Goal: Transaction & Acquisition: Book appointment/travel/reservation

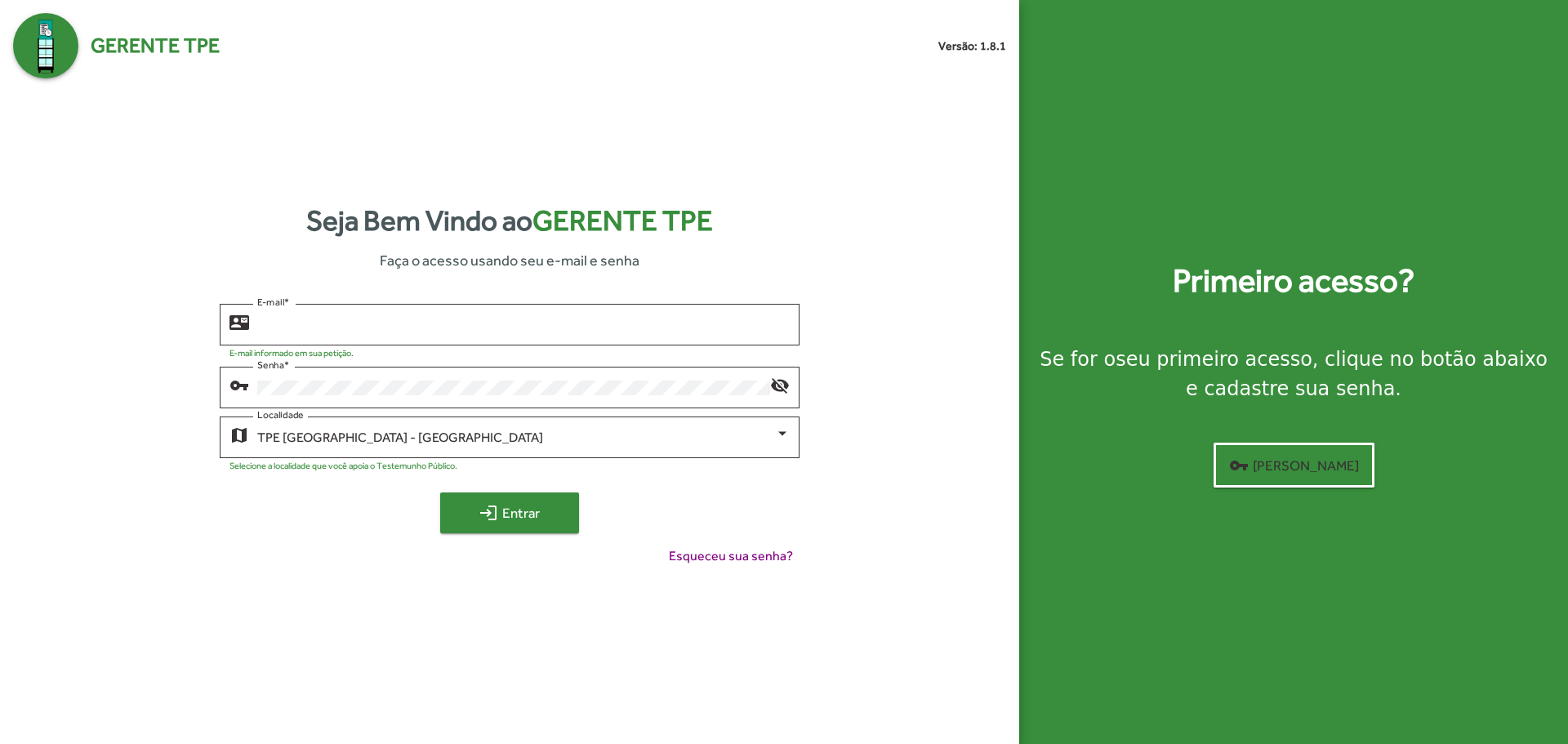
type input "**********"
click at [499, 512] on span "login Entrar" at bounding box center [510, 513] width 110 height 30
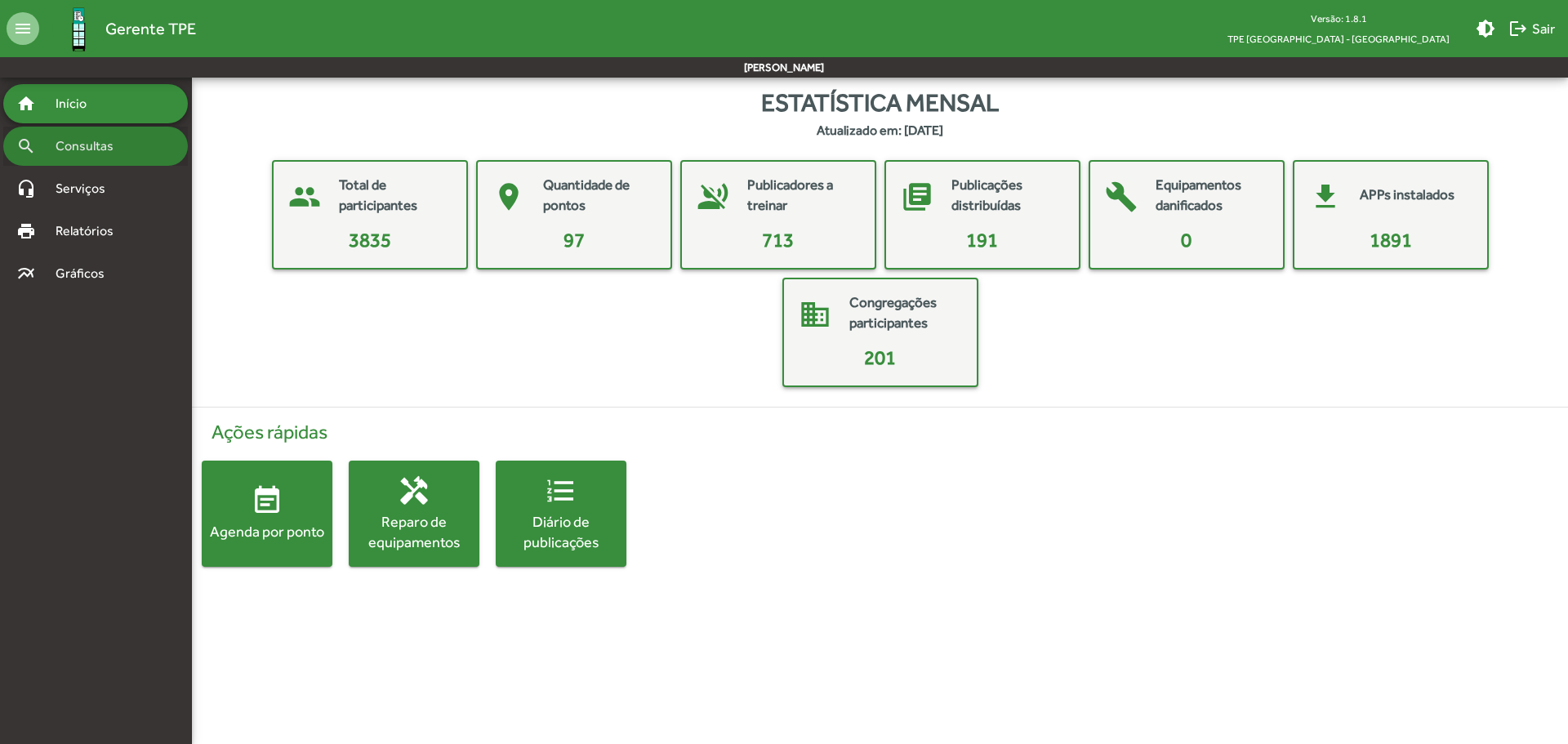
click at [82, 150] on span "Consultas" at bounding box center [90, 146] width 89 height 20
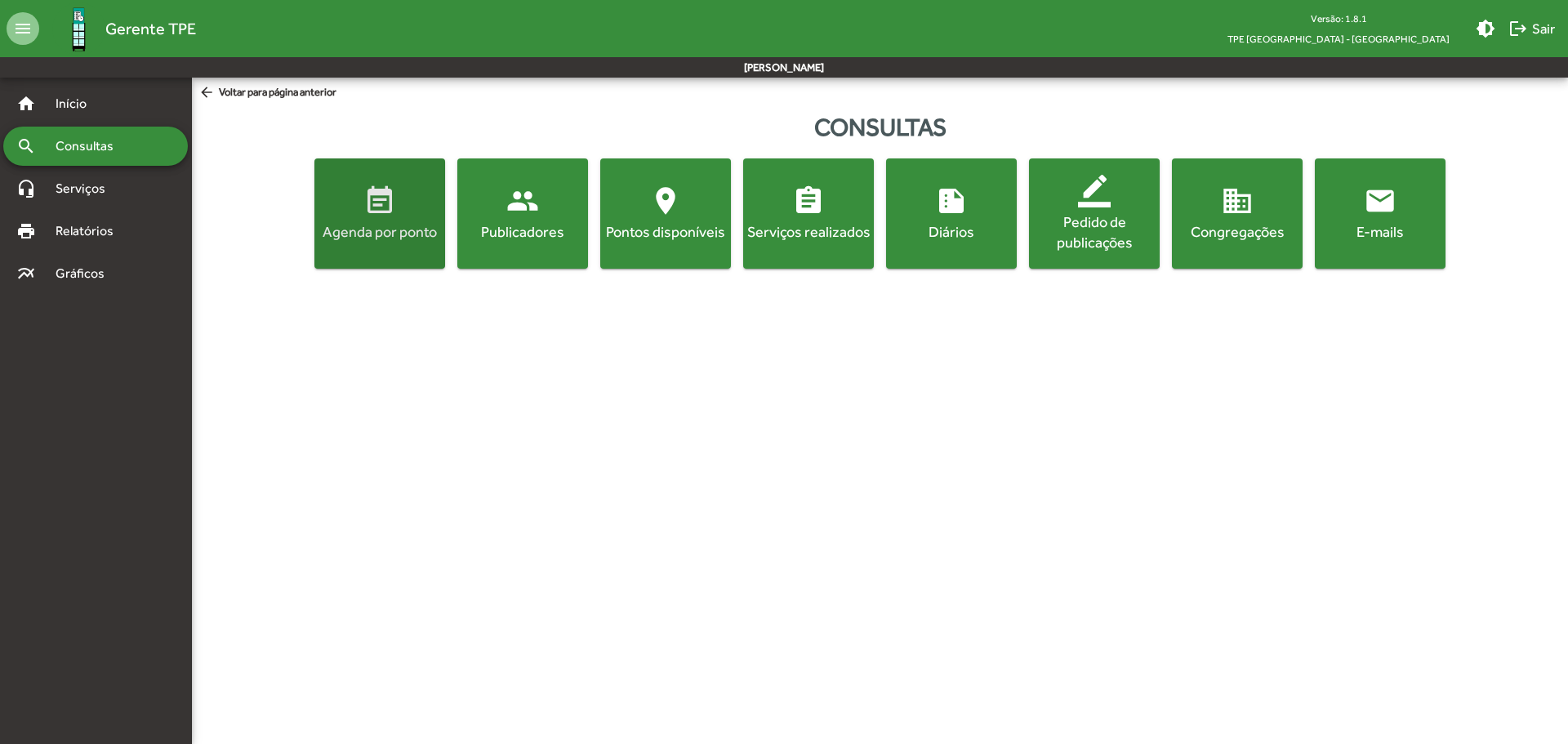
click at [403, 211] on span "event_note Agenda por ponto" at bounding box center [380, 212] width 124 height 57
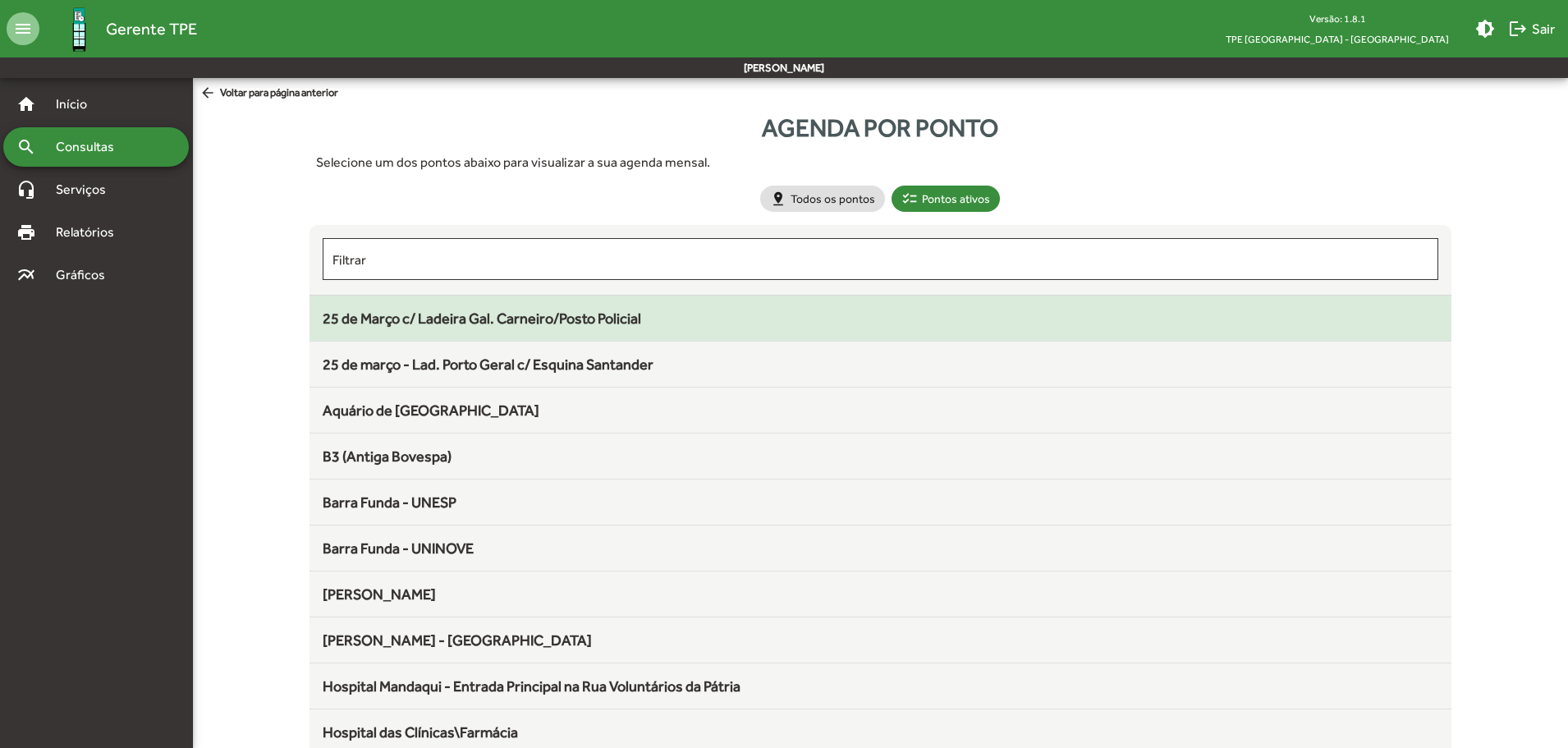
click at [378, 321] on span "25 de Março c/ Ladeira Gal. Carneiro/Posto Policial" at bounding box center [481, 318] width 318 height 17
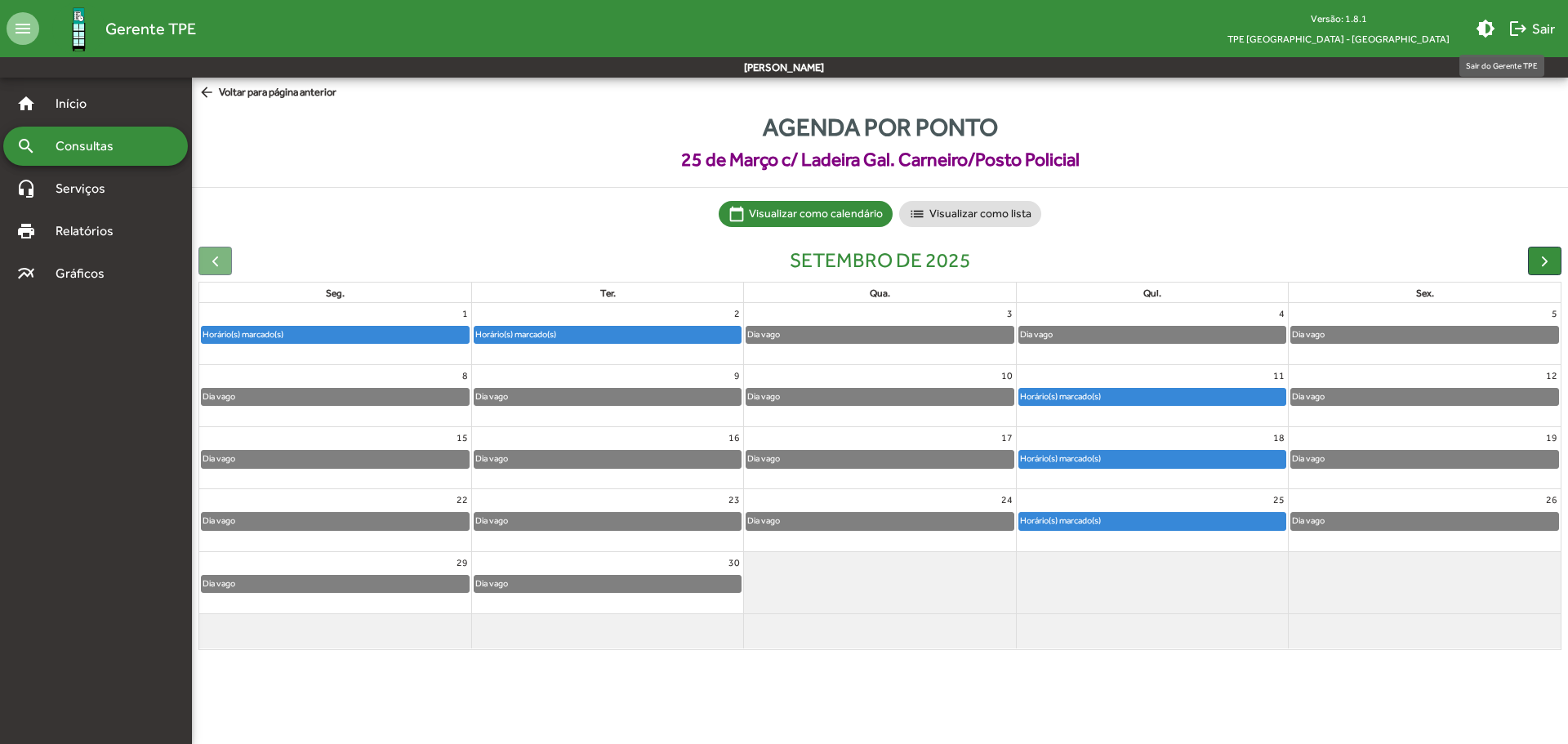
click at [1529, 26] on span "logout Sair" at bounding box center [1531, 28] width 47 height 30
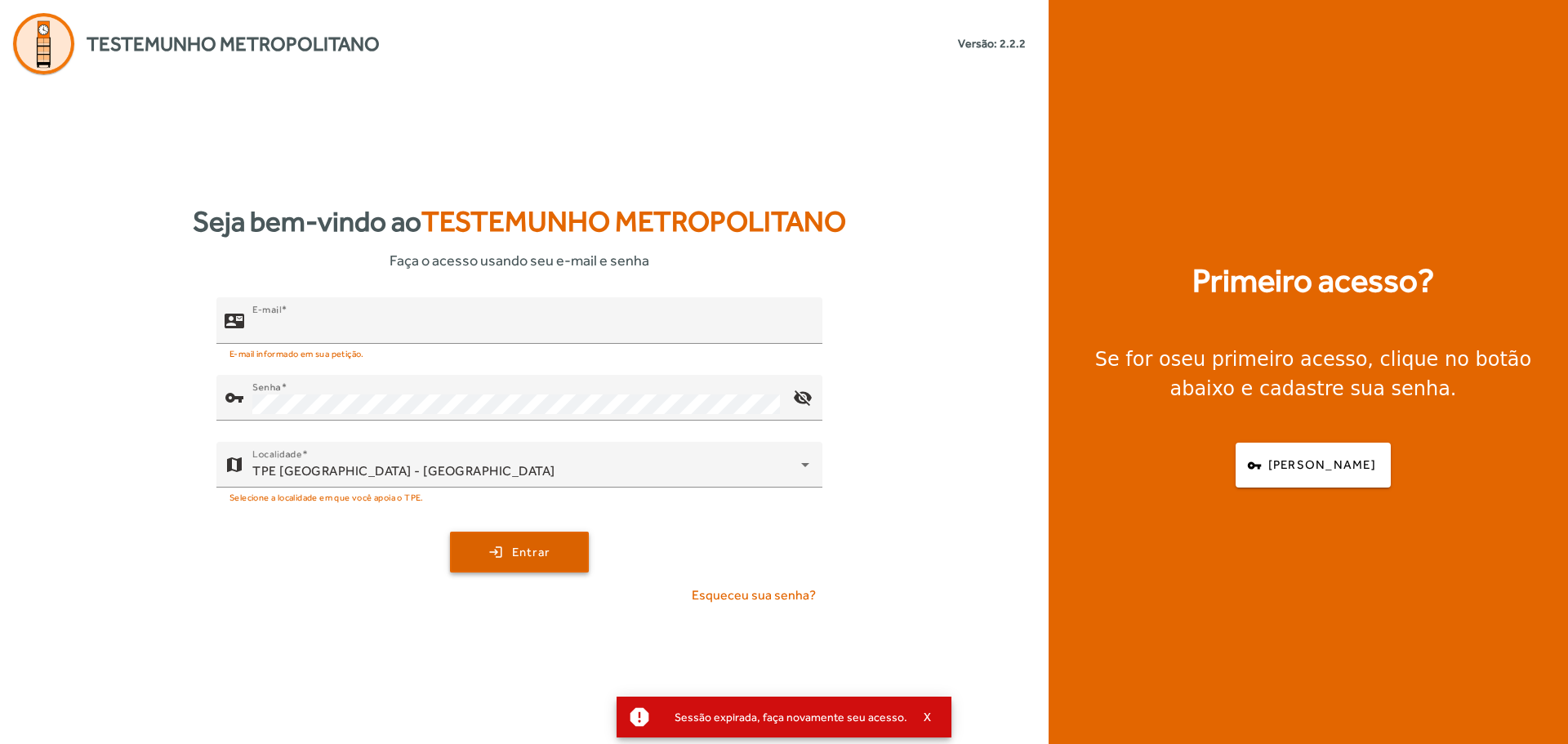
type input "**********"
click at [541, 566] on span "submit" at bounding box center [520, 552] width 136 height 39
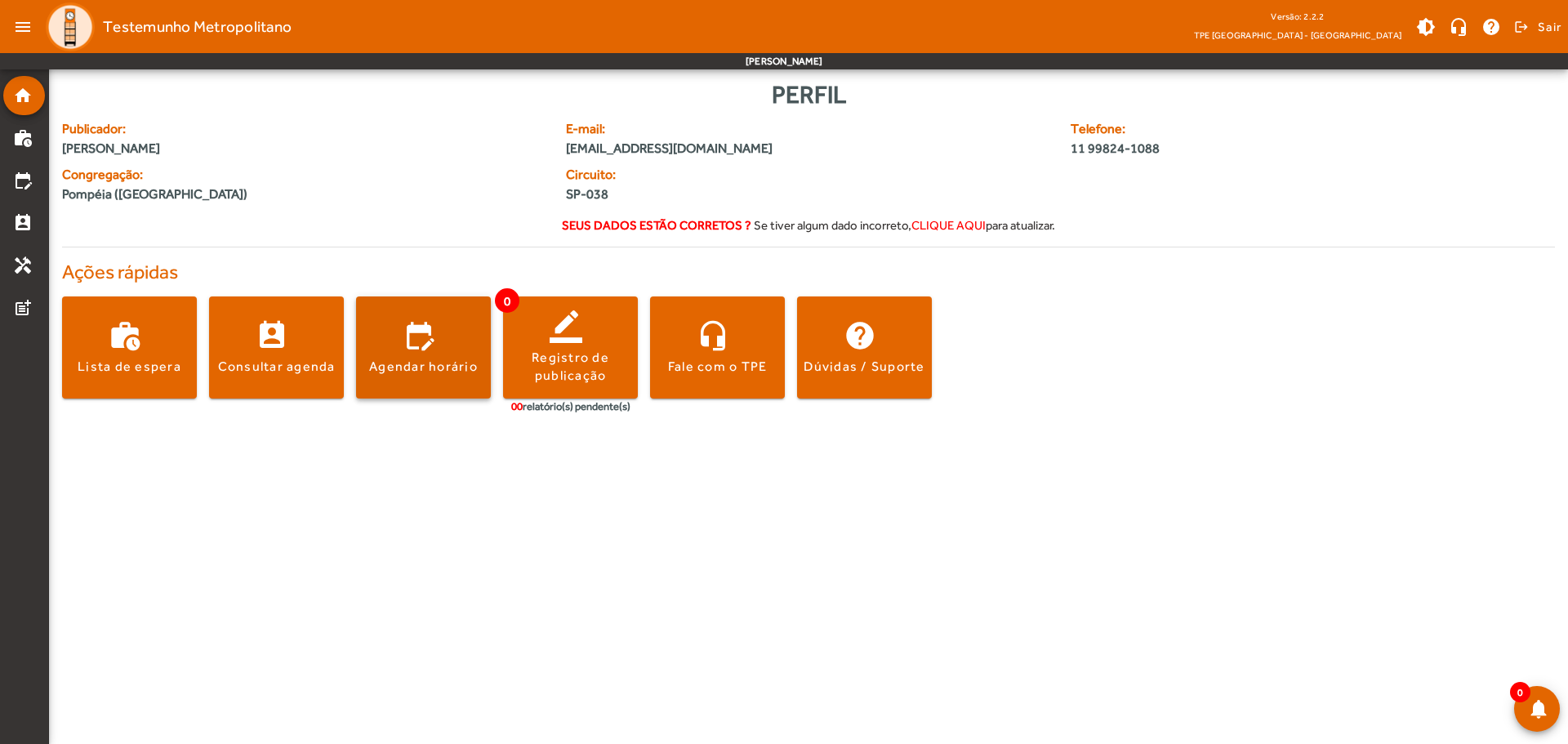
click at [390, 355] on span at bounding box center [423, 348] width 135 height 39
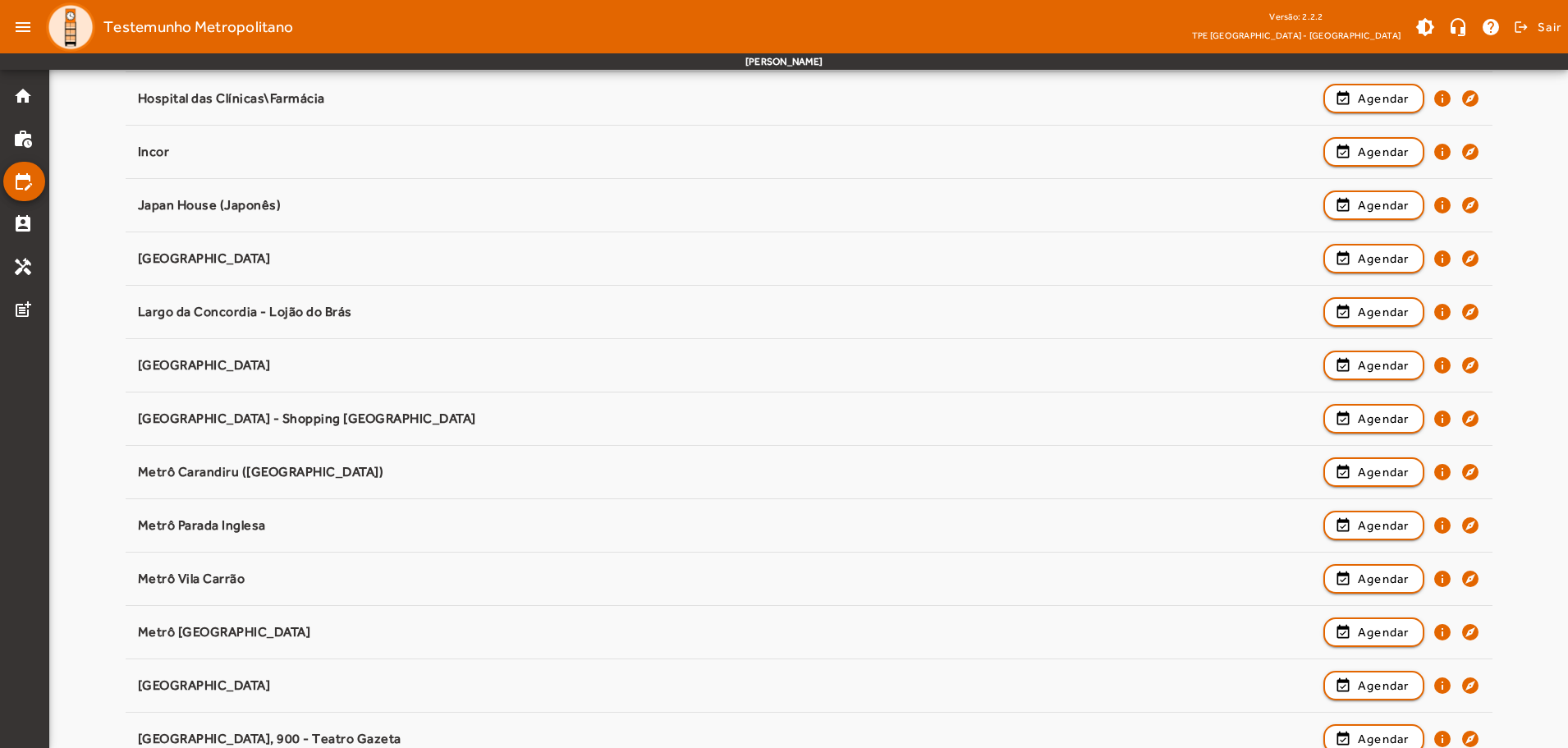
scroll to position [739, 0]
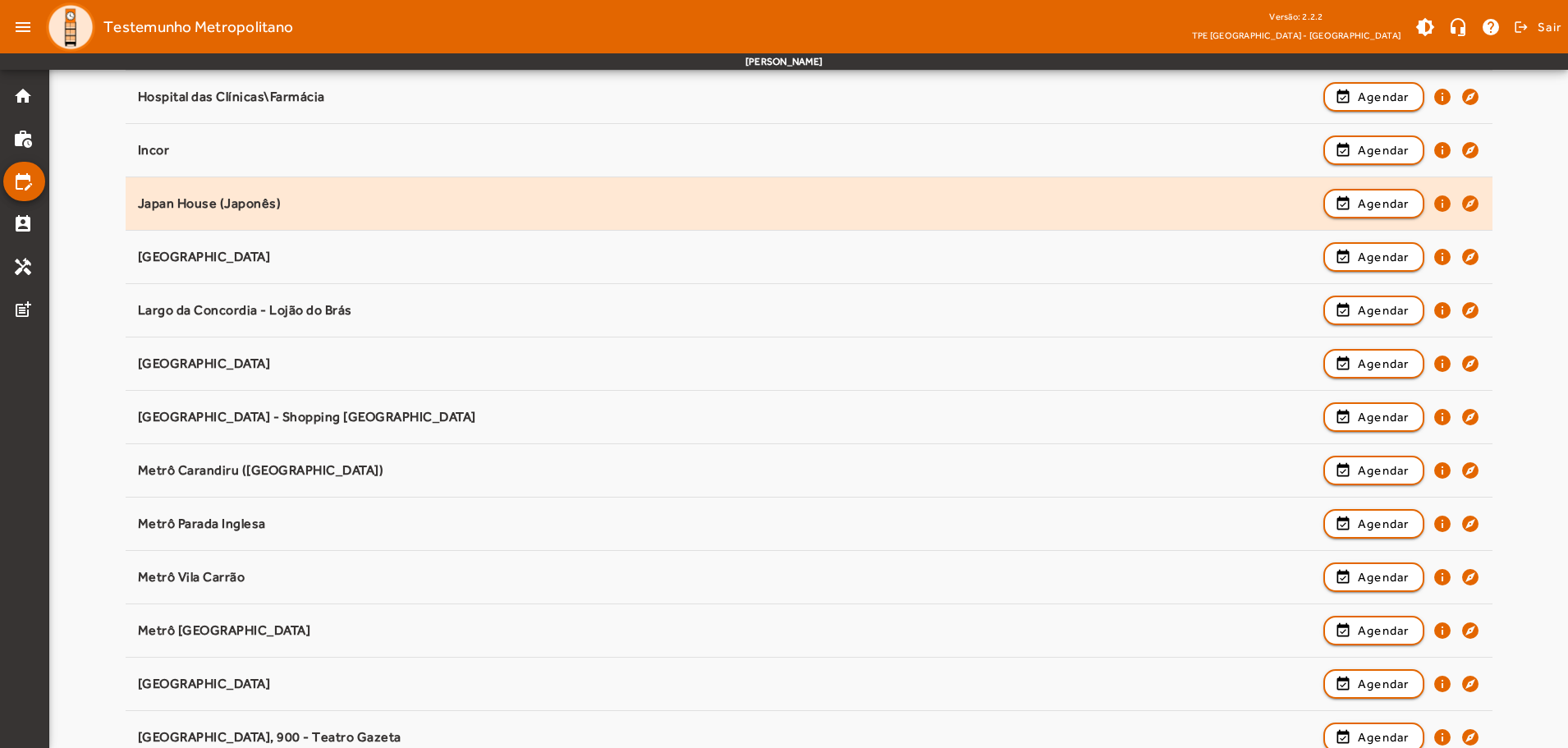
click at [246, 210] on div "Japan House (Japonês)" at bounding box center [726, 204] width 1177 height 17
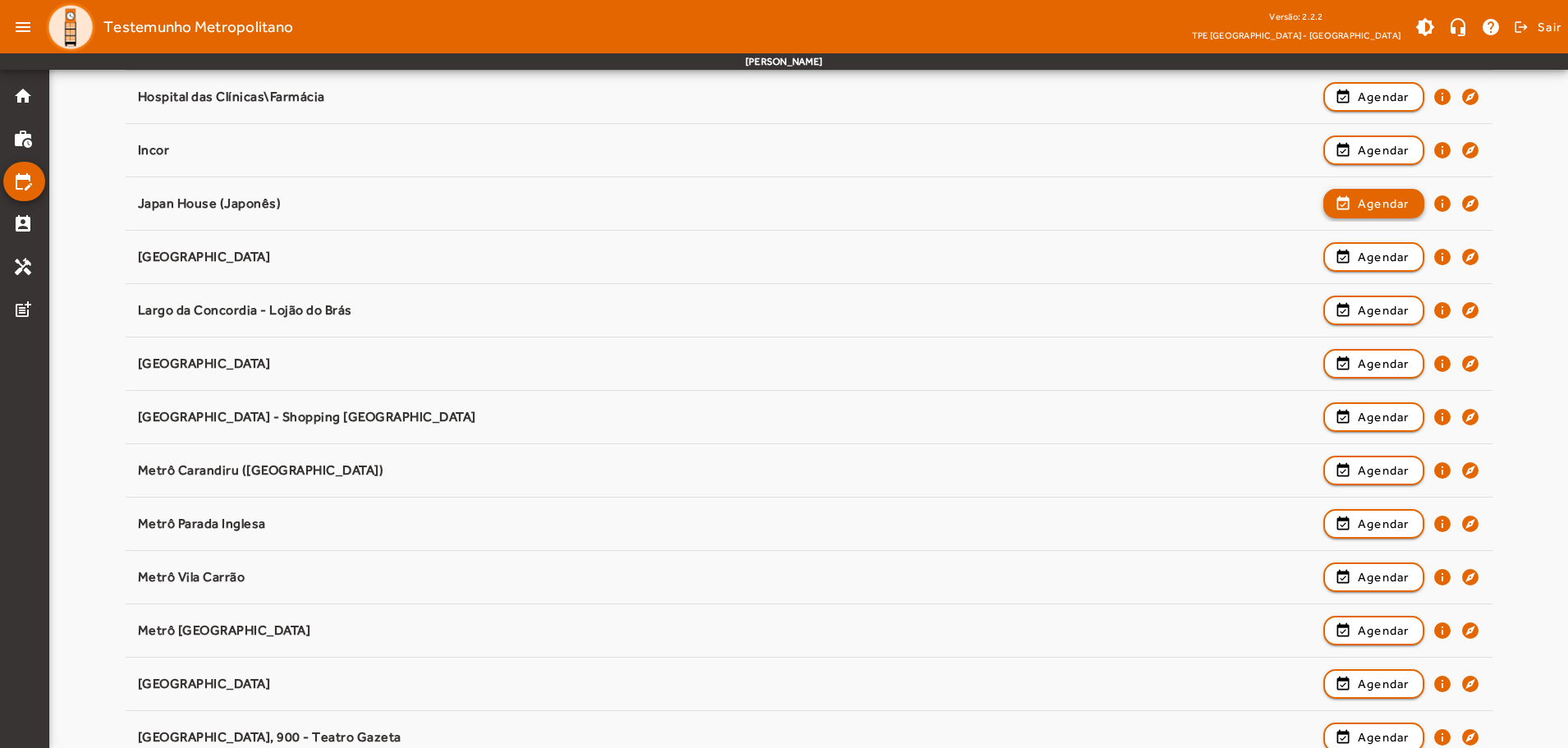
click at [1352, 197] on span "button" at bounding box center [1373, 203] width 97 height 39
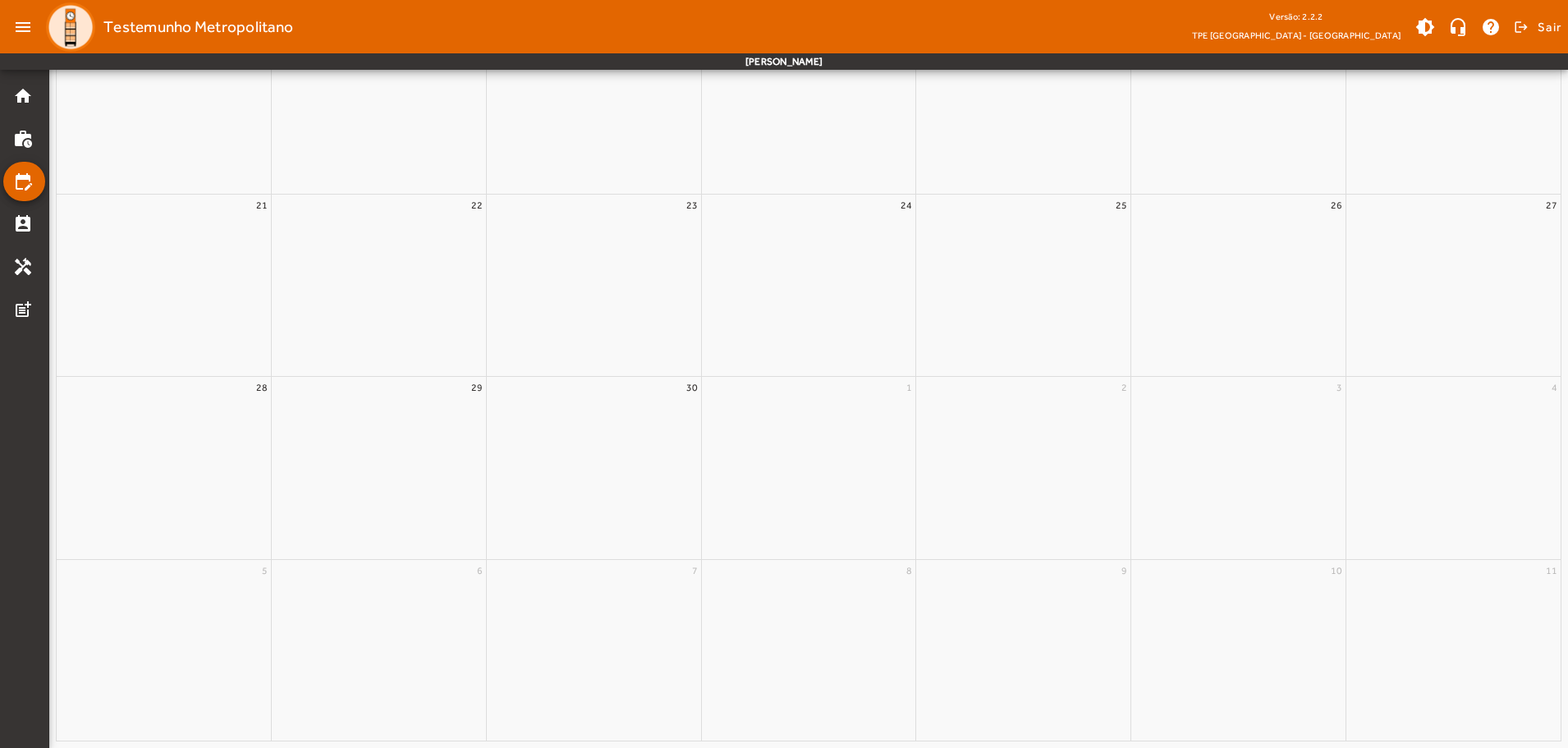
scroll to position [0, 0]
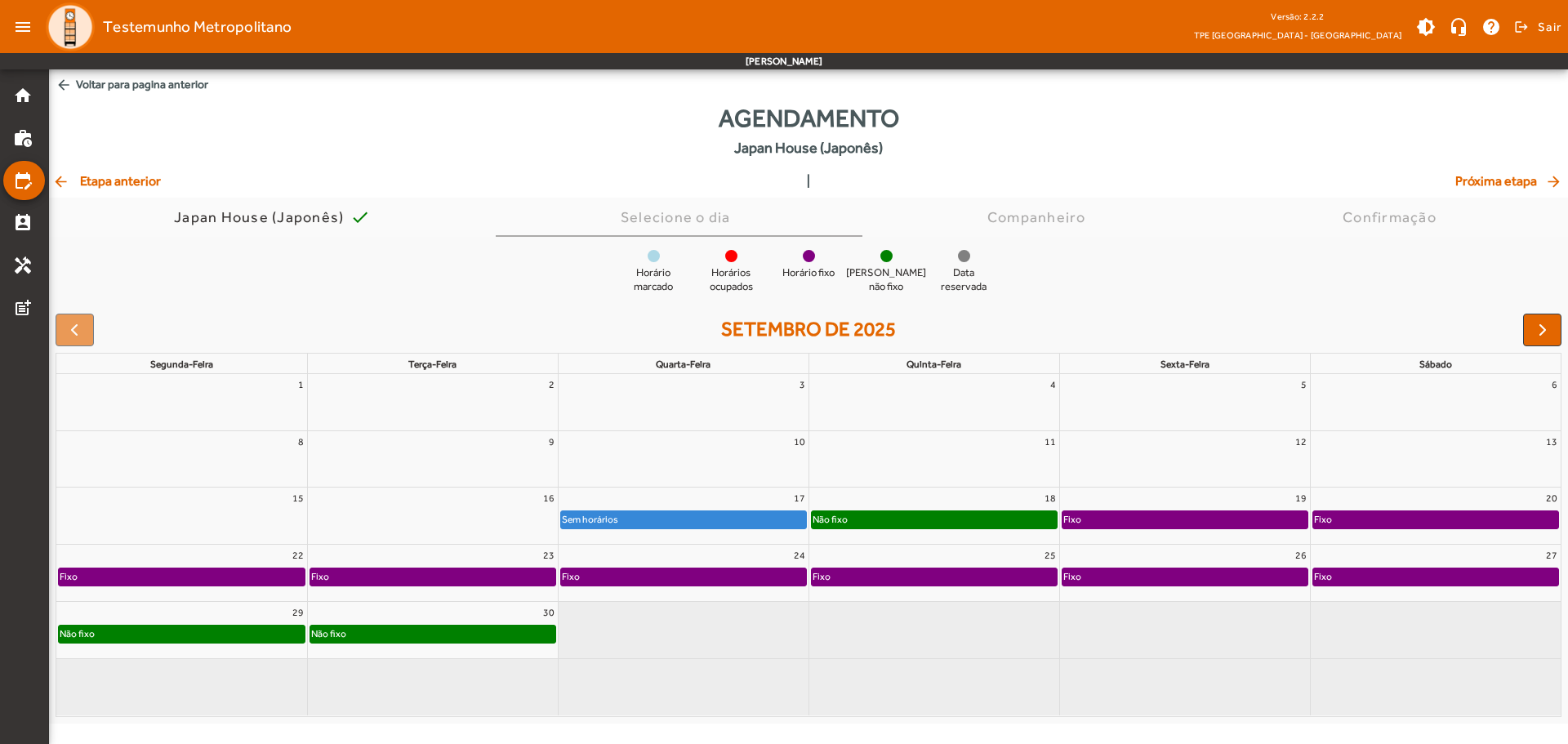
click at [1492, 183] on span "Próxima etapa arrow_forward" at bounding box center [1510, 181] width 110 height 20
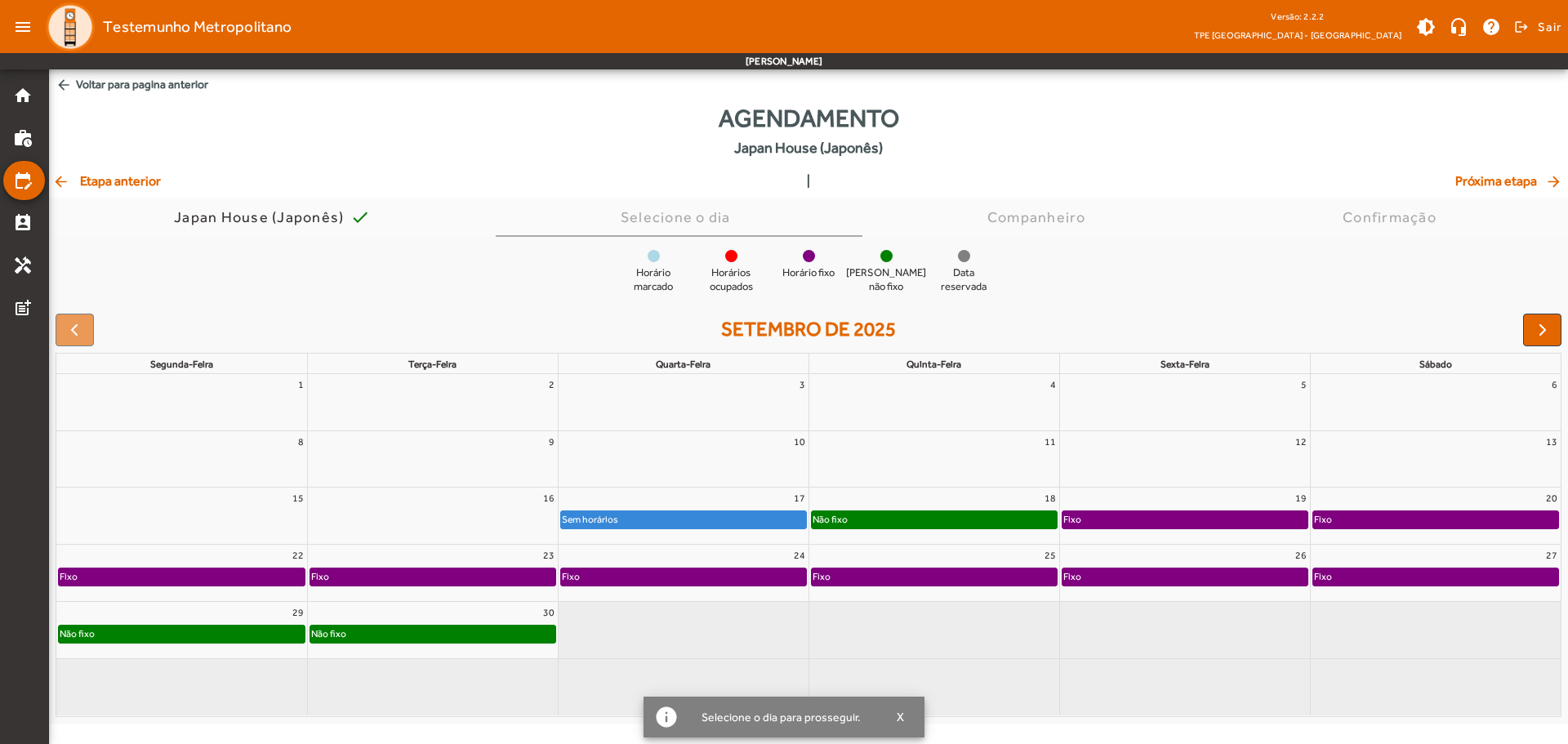
click at [689, 518] on div "Sem horários" at bounding box center [684, 519] width 245 height 16
click at [877, 525] on div "Não fixo" at bounding box center [934, 519] width 245 height 16
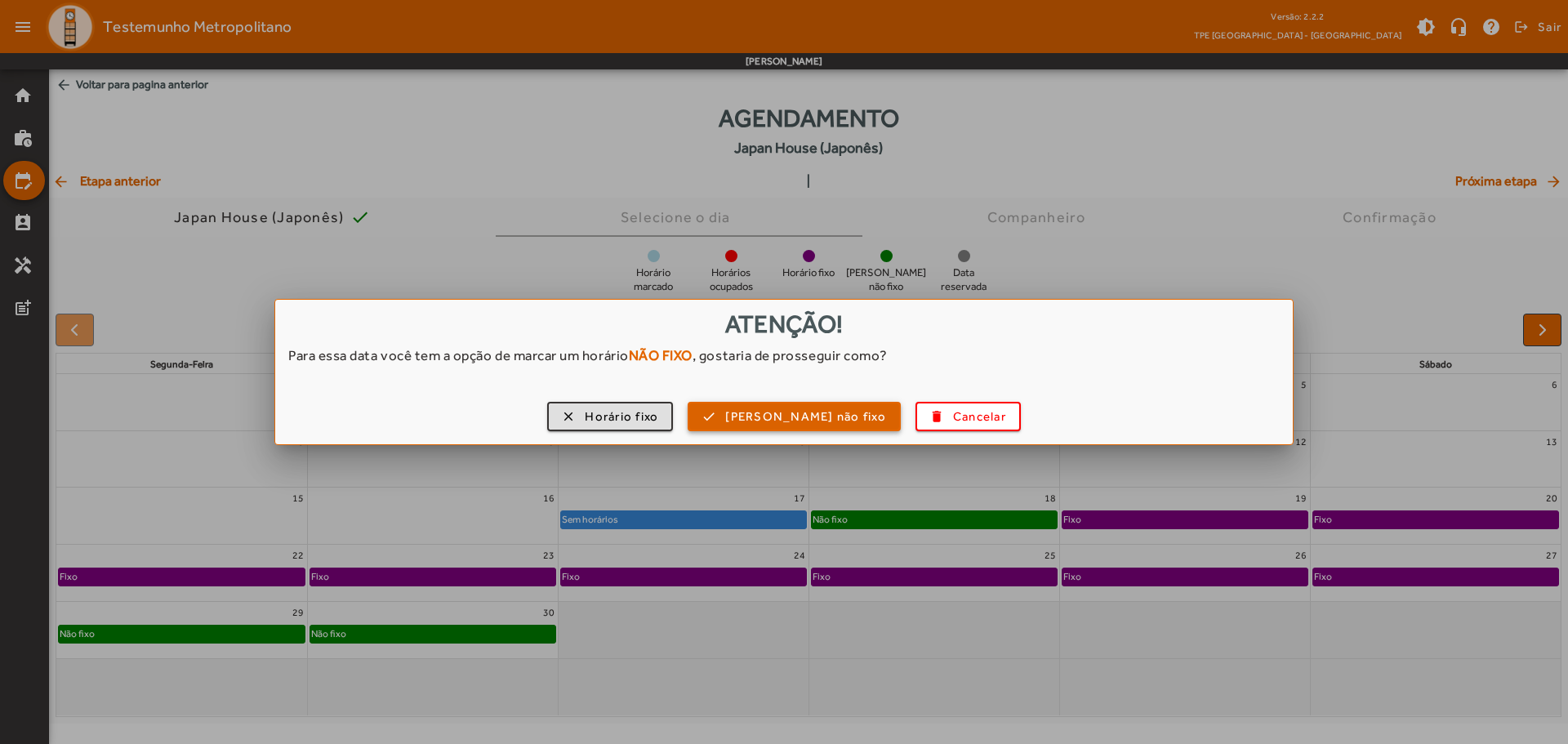
click at [776, 420] on span "[PERSON_NAME] não fixo" at bounding box center [805, 417] width 161 height 19
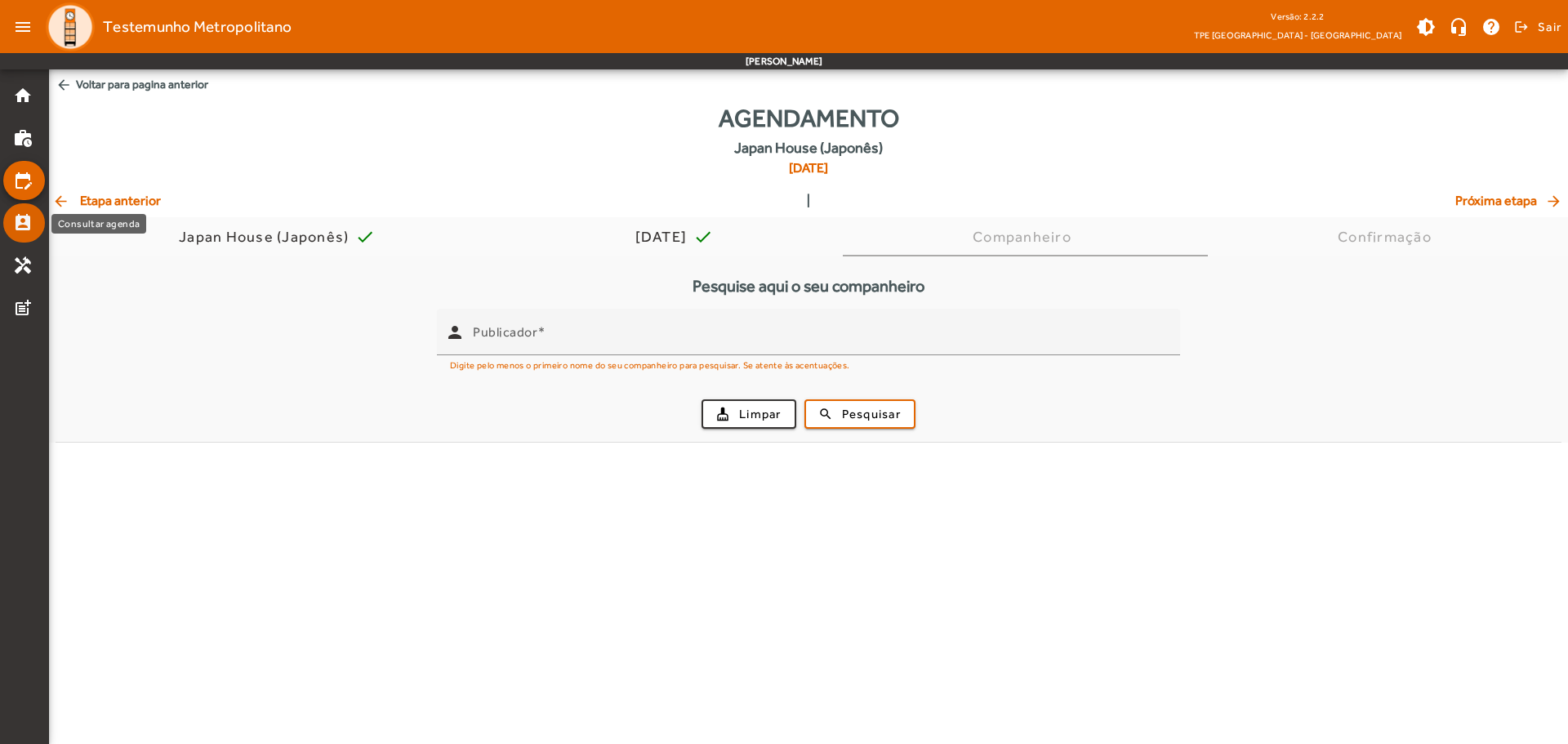
click at [23, 221] on mat-icon "perm_contact_calendar" at bounding box center [22, 223] width 20 height 20
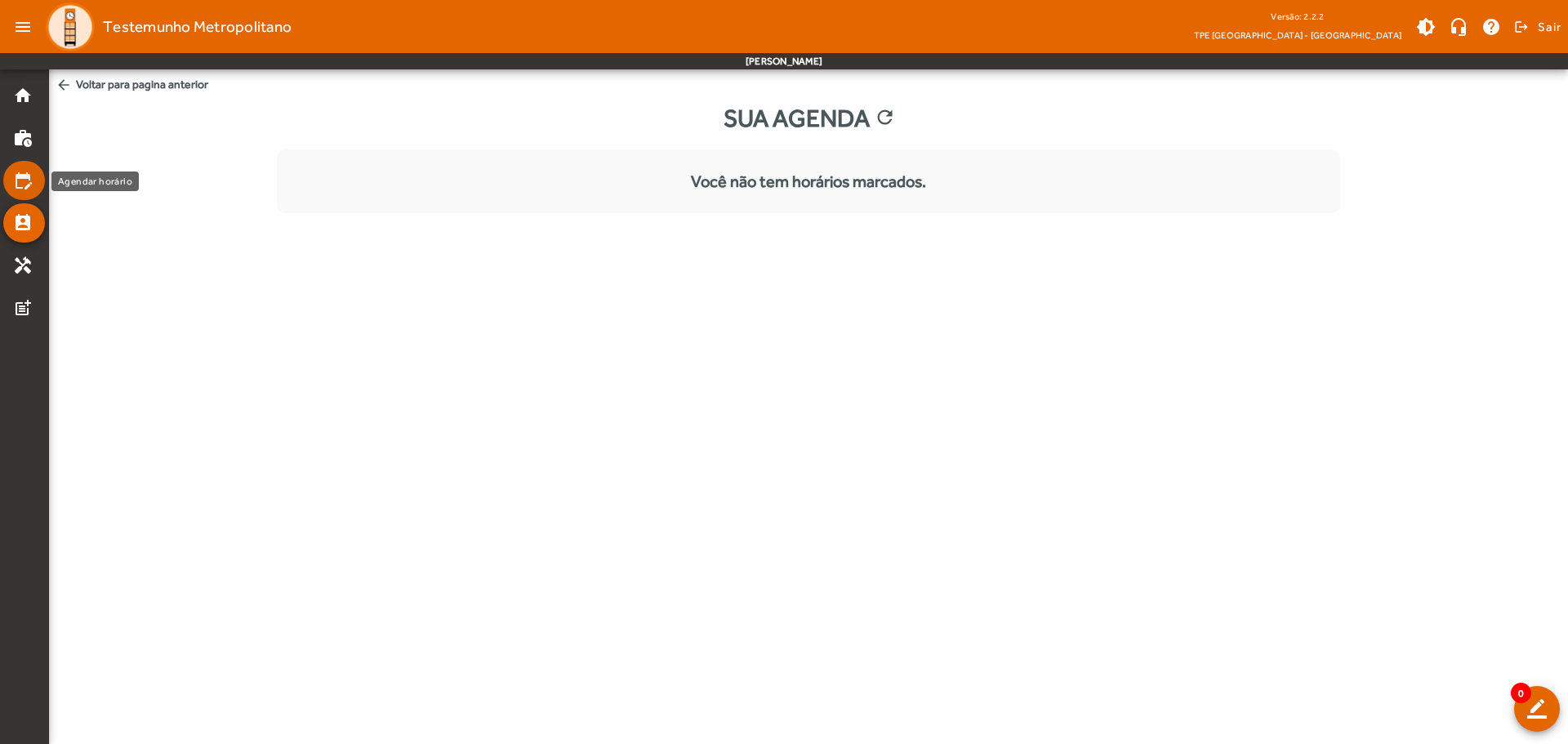
click at [18, 183] on mat-icon "edit_calendar" at bounding box center [22, 180] width 20 height 20
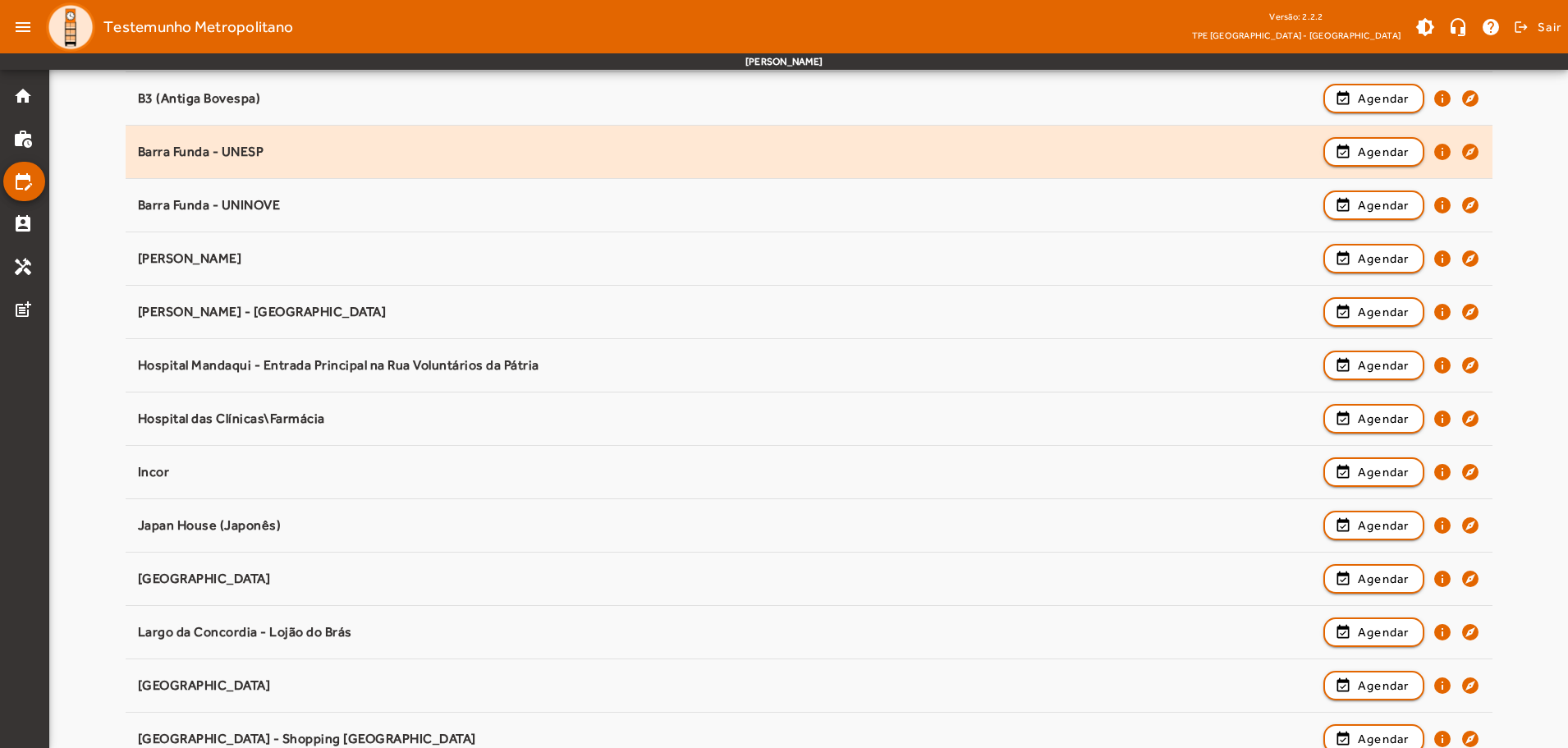
scroll to position [418, 0]
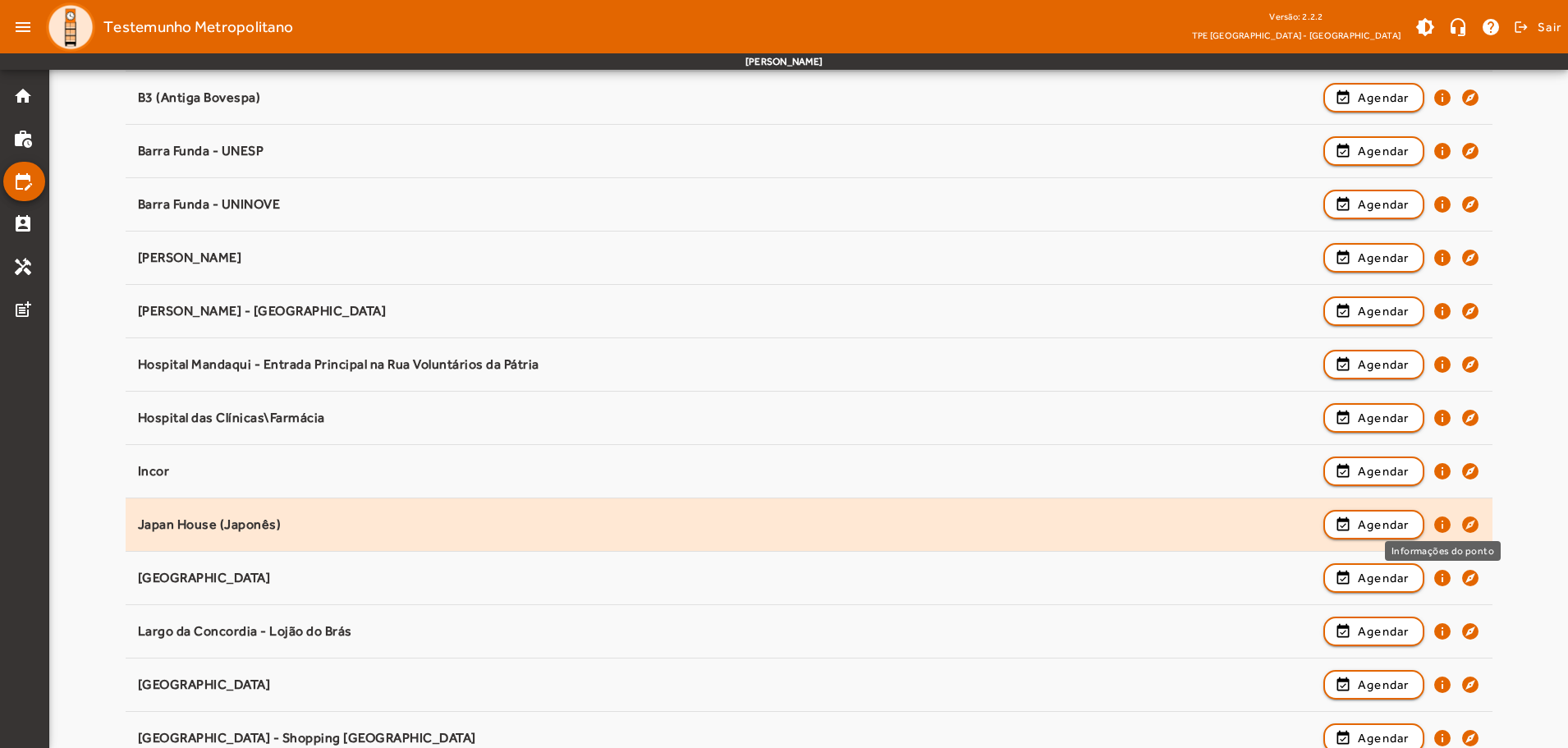
click at [1444, 525] on mat-icon "info" at bounding box center [1442, 524] width 20 height 20
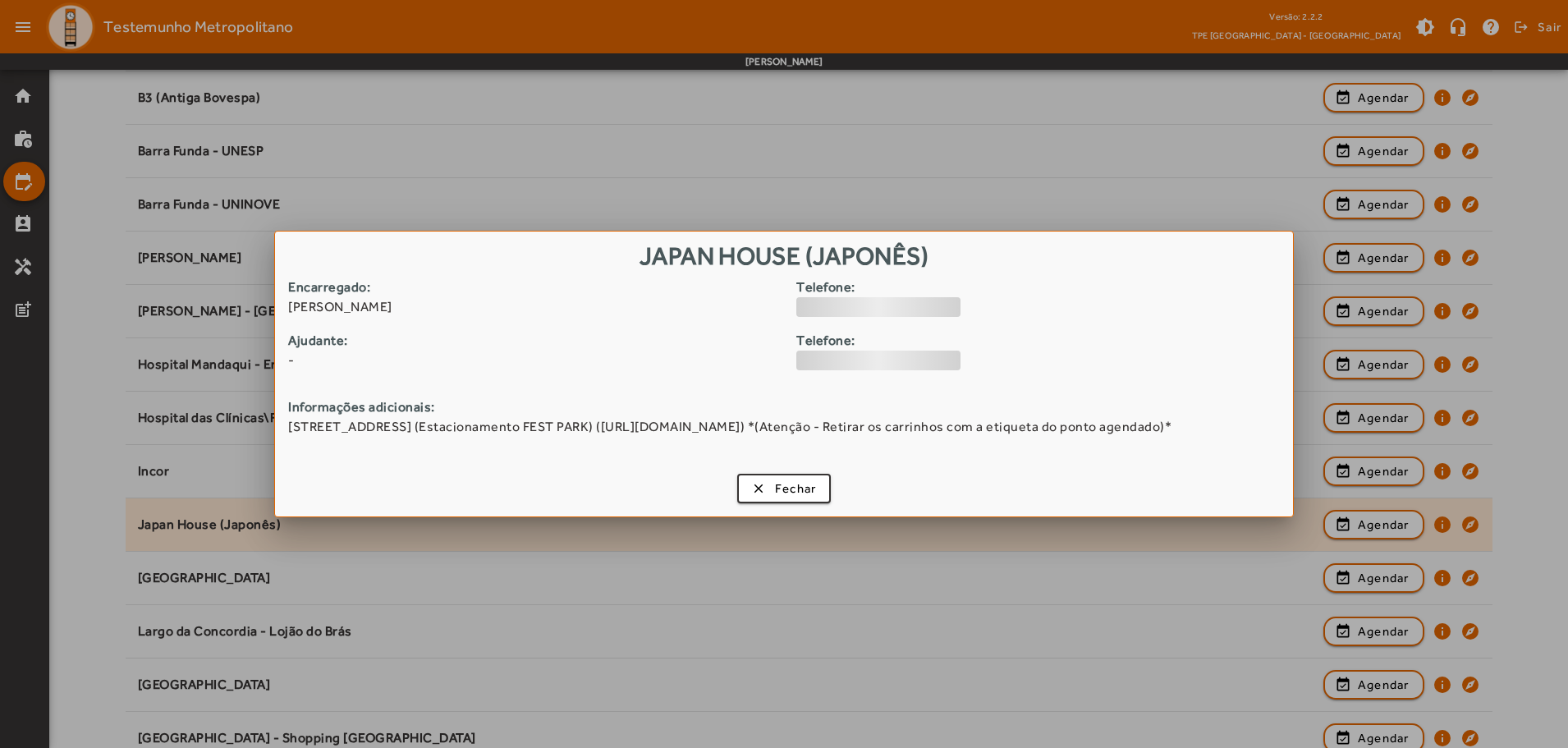
scroll to position [0, 0]
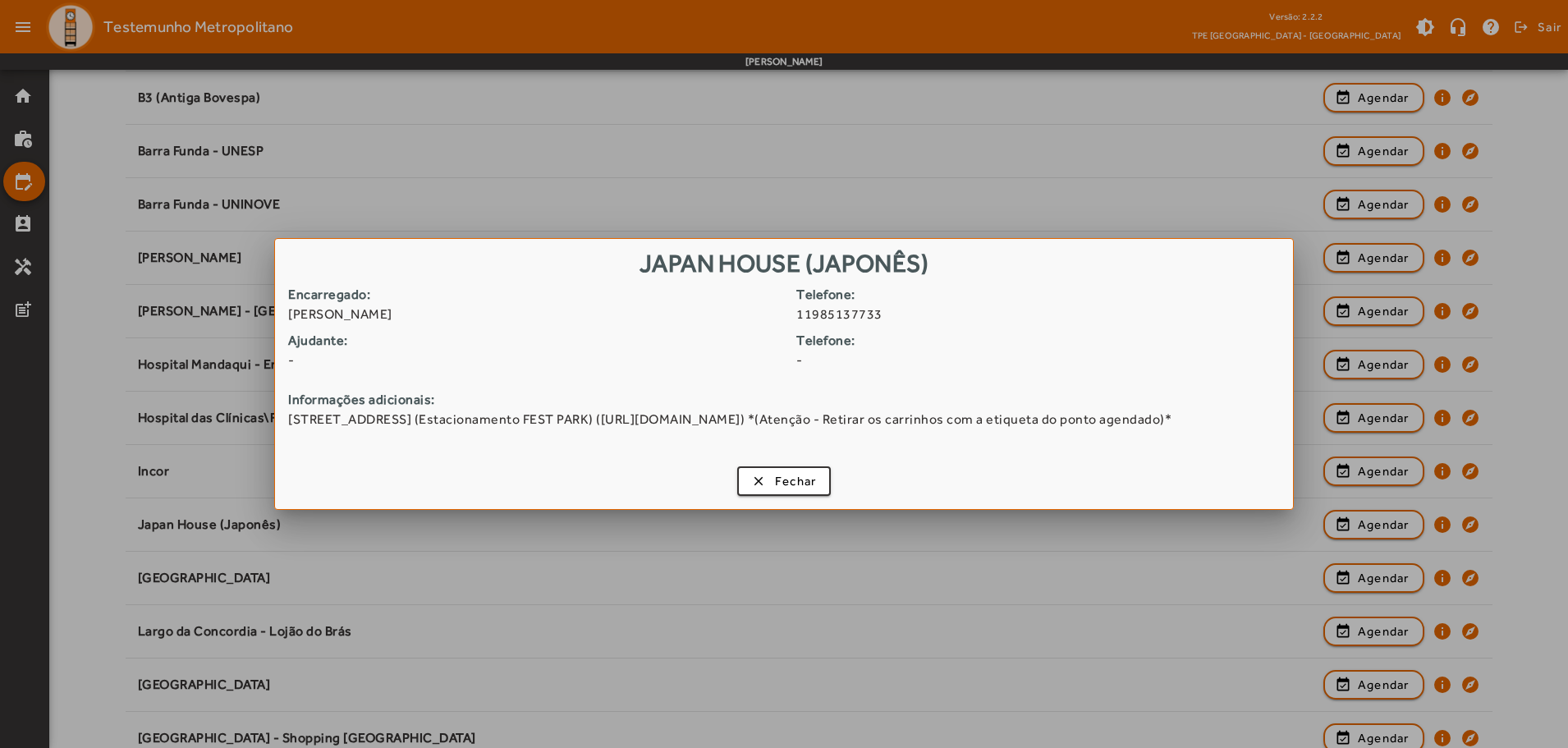
drag, startPoint x: 289, startPoint y: 302, endPoint x: 418, endPoint y: 297, distance: 129.1
click at [418, 305] on span "[PERSON_NAME]" at bounding box center [536, 314] width 496 height 20
copy span "[PERSON_NAME]"
click at [804, 501] on span "button" at bounding box center [784, 481] width 91 height 39
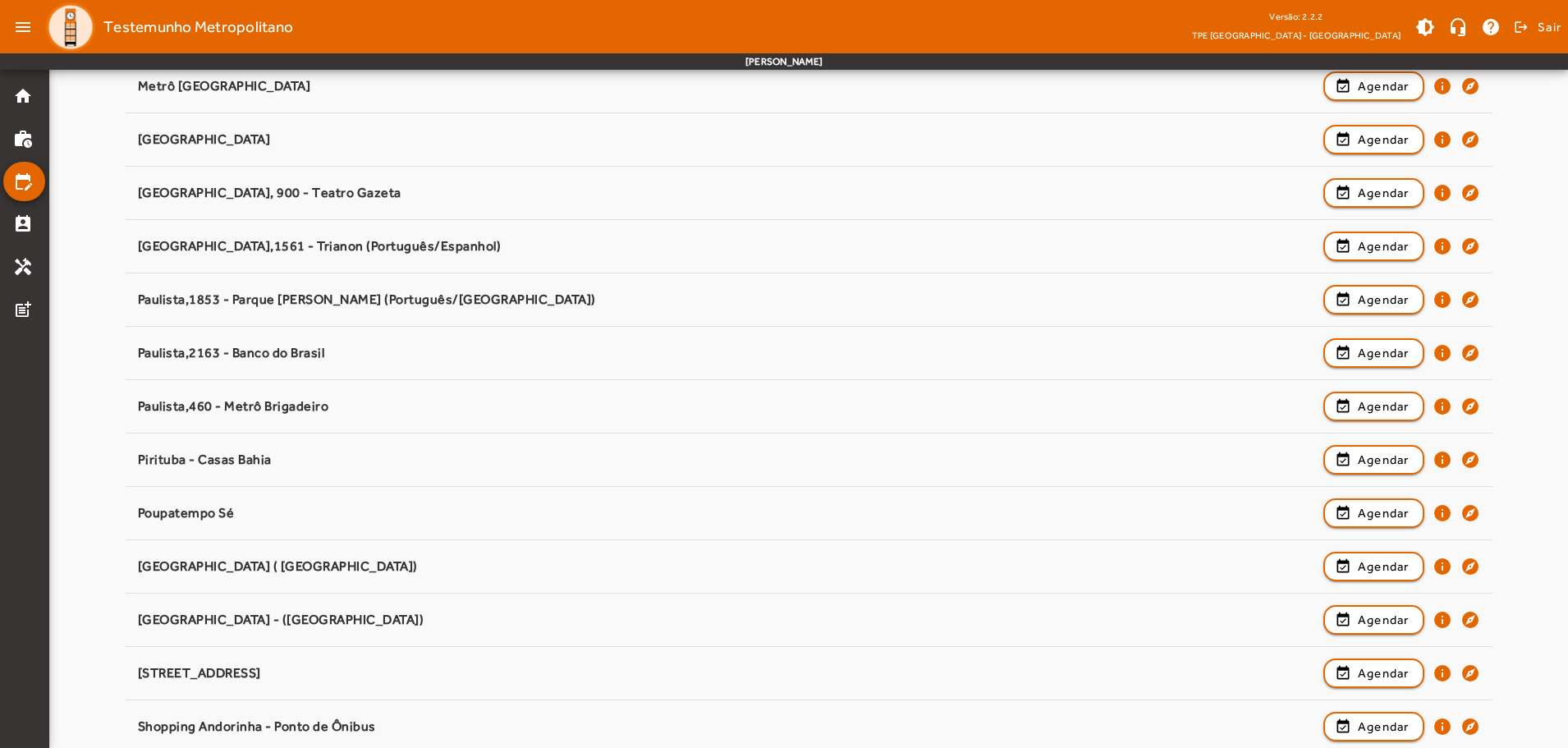
scroll to position [1321, 0]
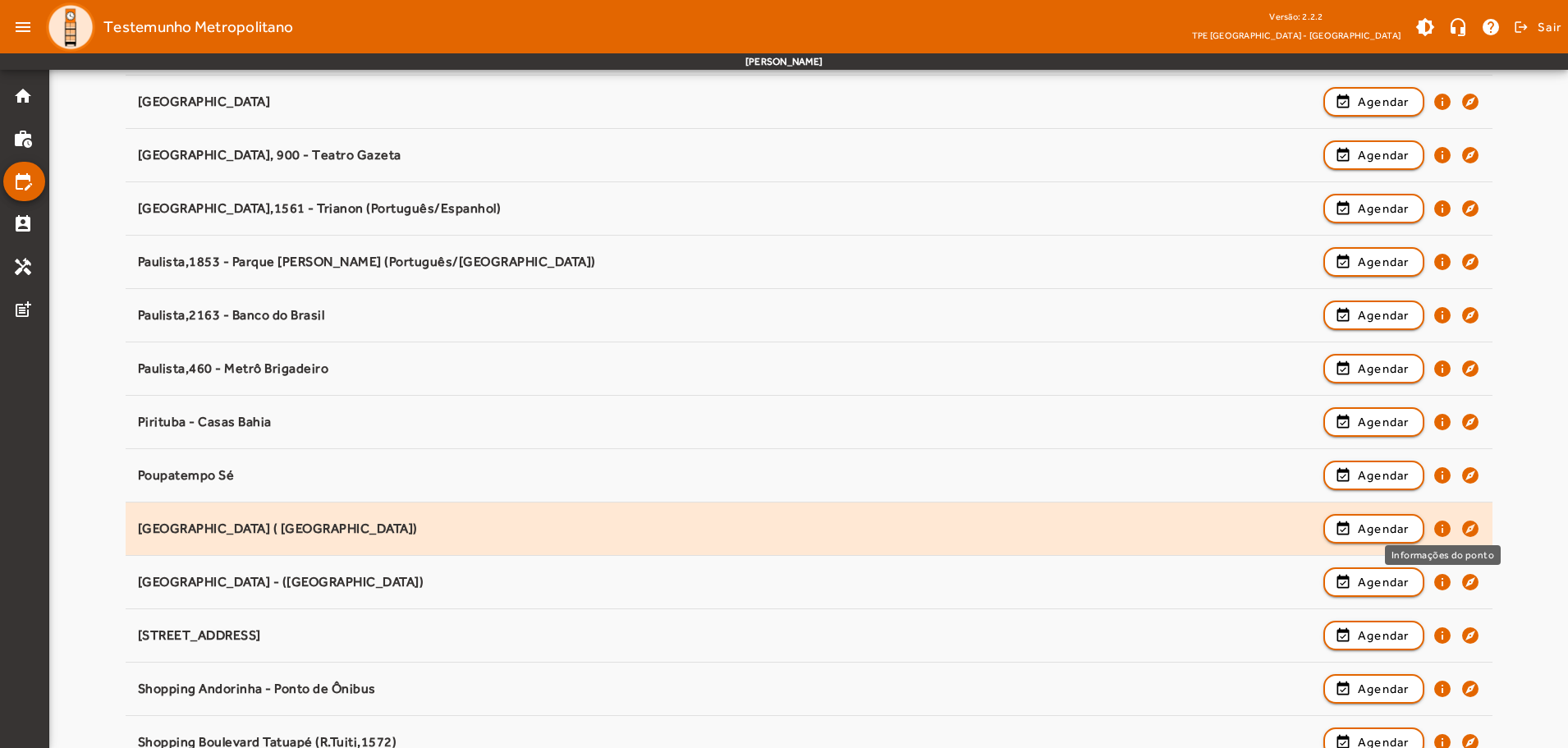
click at [1440, 528] on mat-icon "info" at bounding box center [1442, 529] width 20 height 20
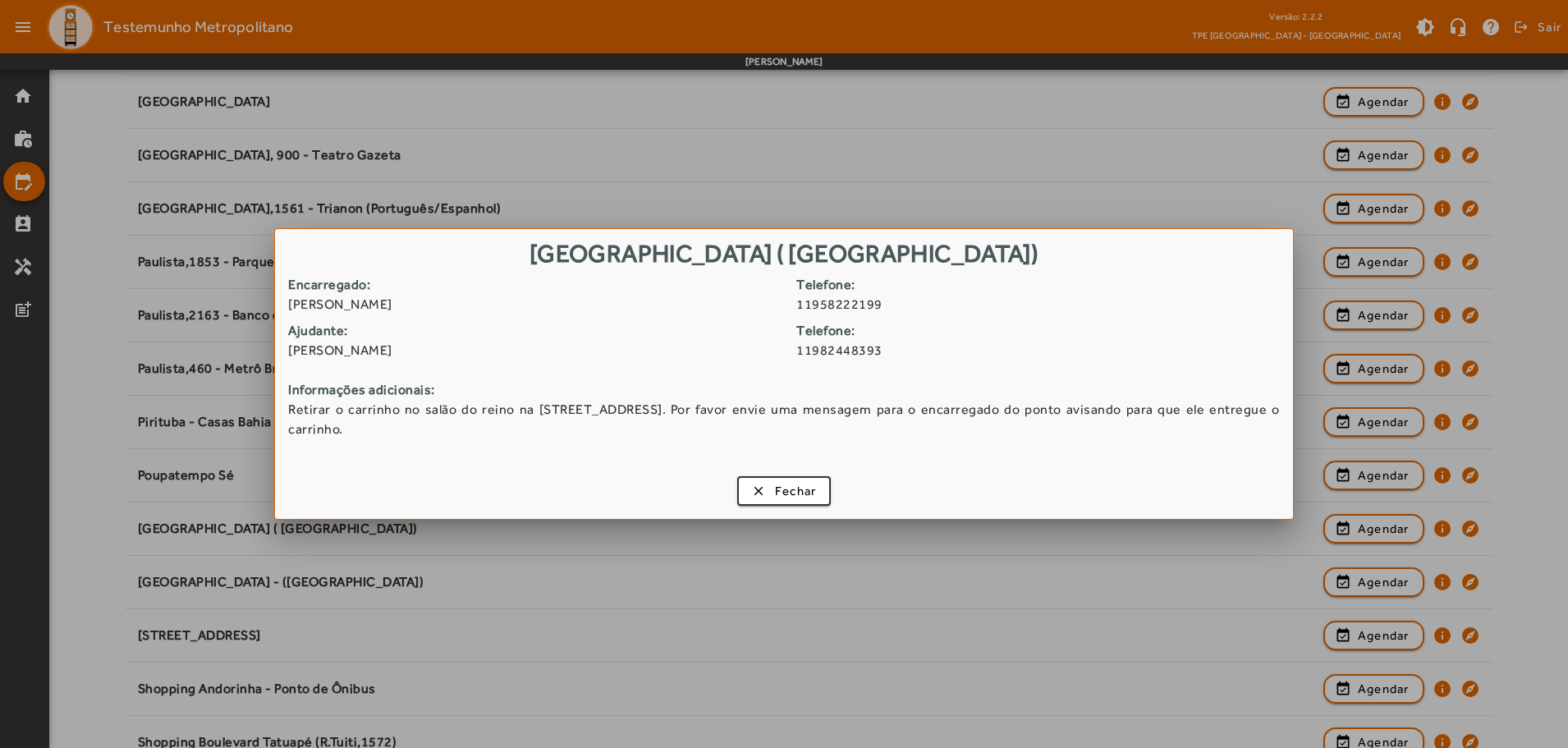
drag, startPoint x: 290, startPoint y: 313, endPoint x: 416, endPoint y: 322, distance: 126.3
click at [416, 314] on span "[PERSON_NAME]" at bounding box center [536, 304] width 496 height 20
copy span "[PERSON_NAME]"
drag, startPoint x: 292, startPoint y: 363, endPoint x: 447, endPoint y: 369, distance: 155.1
click at [447, 360] on span "[PERSON_NAME]" at bounding box center [536, 350] width 496 height 20
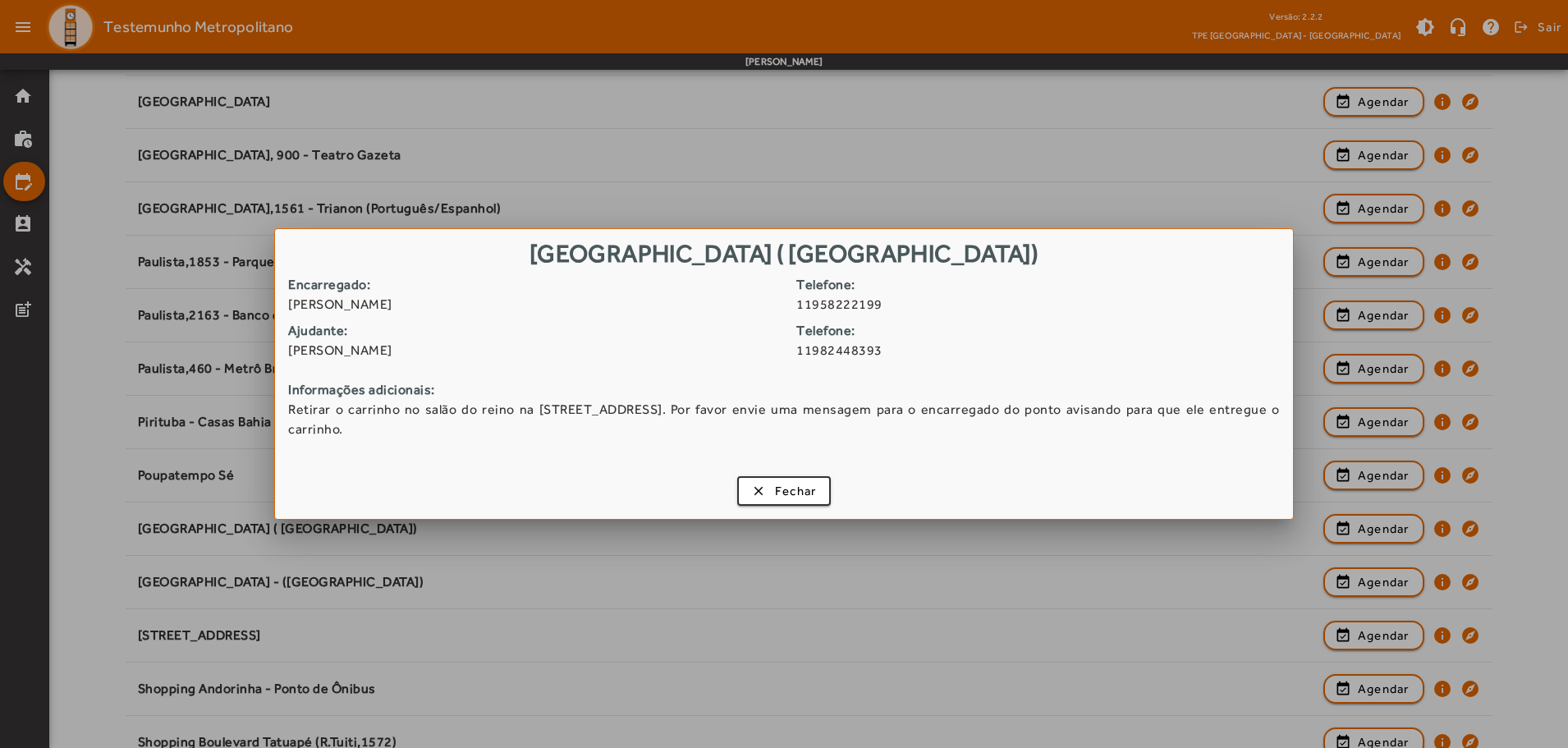
copy span "[PERSON_NAME]"
click at [803, 489] on span "Fechar" at bounding box center [796, 492] width 42 height 19
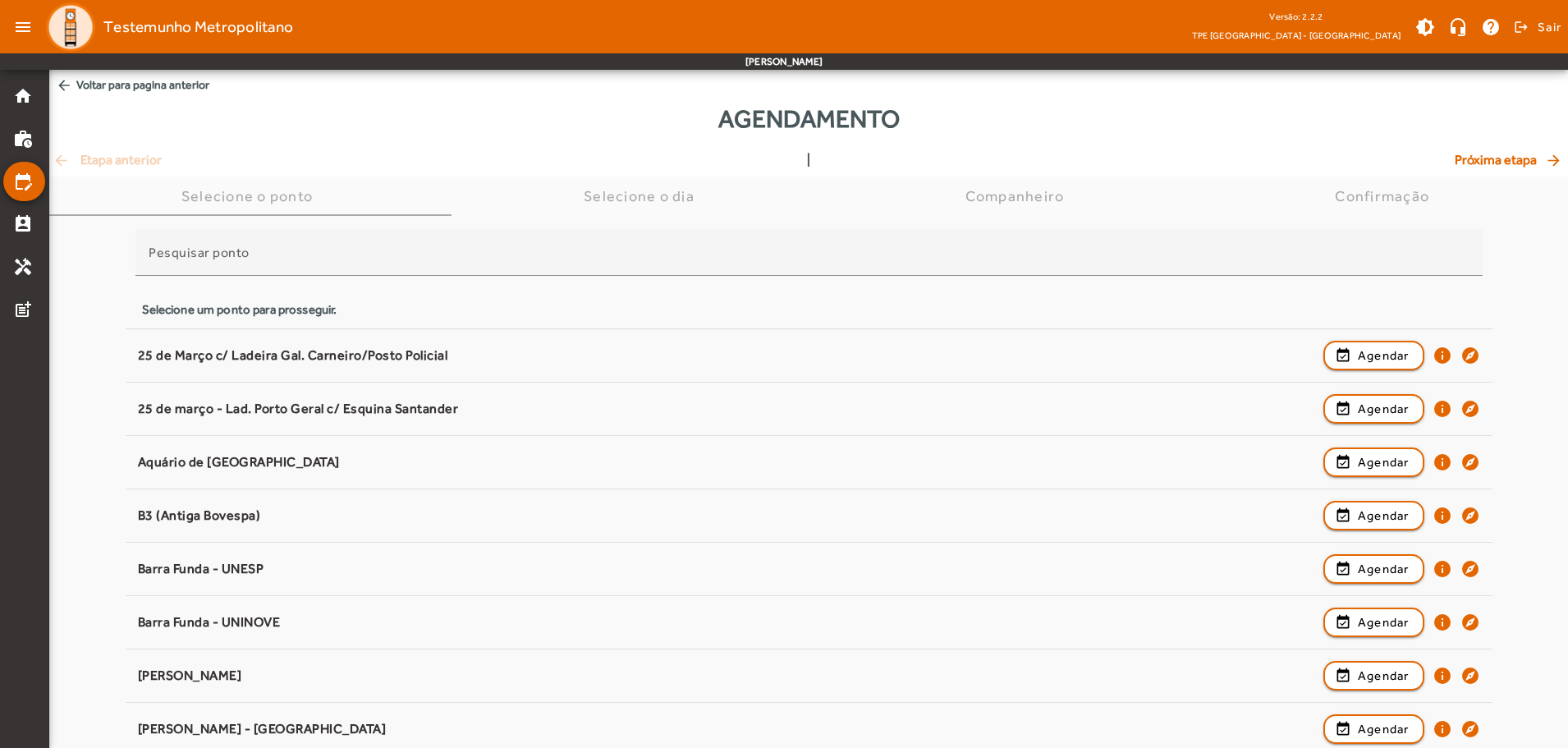
scroll to position [1321, 0]
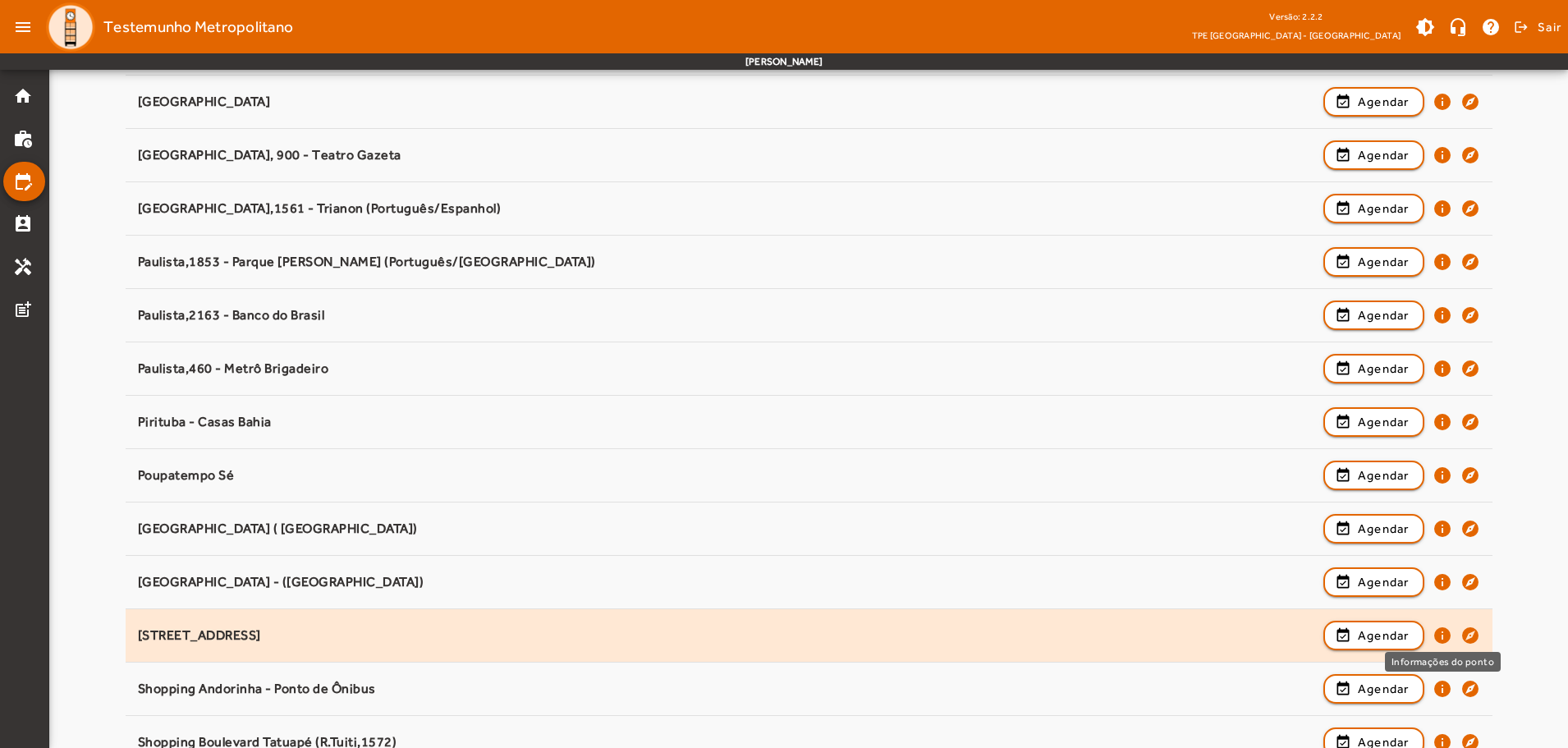
click at [1443, 634] on mat-icon "info" at bounding box center [1442, 635] width 20 height 20
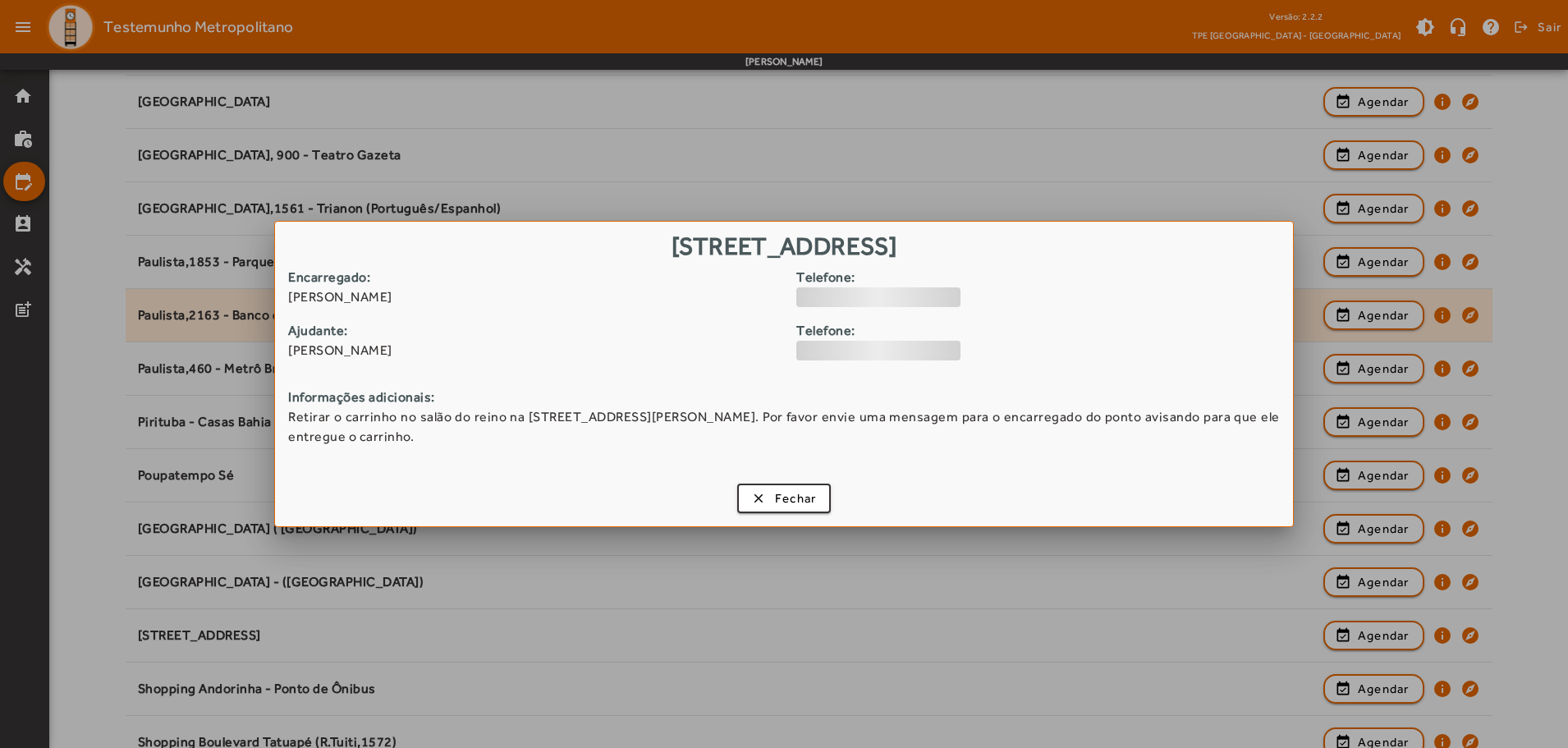
scroll to position [0, 0]
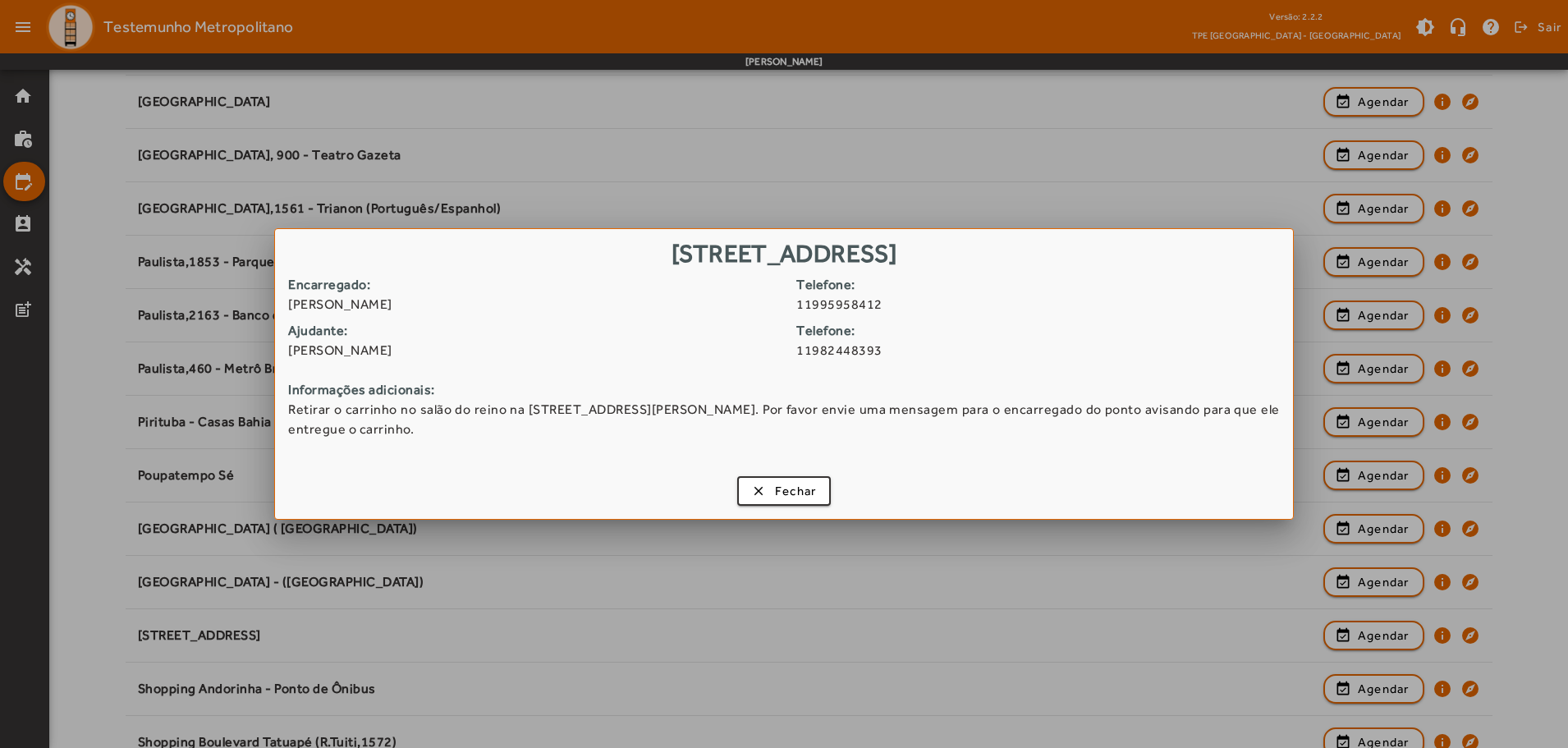
drag, startPoint x: 290, startPoint y: 307, endPoint x: 428, endPoint y: 313, distance: 138.1
click at [428, 313] on span "[PERSON_NAME]" at bounding box center [536, 304] width 496 height 20
copy span "[PERSON_NAME]"
drag, startPoint x: 294, startPoint y: 353, endPoint x: 403, endPoint y: 354, distance: 109.0
click at [403, 354] on span "[PERSON_NAME]" at bounding box center [536, 350] width 496 height 20
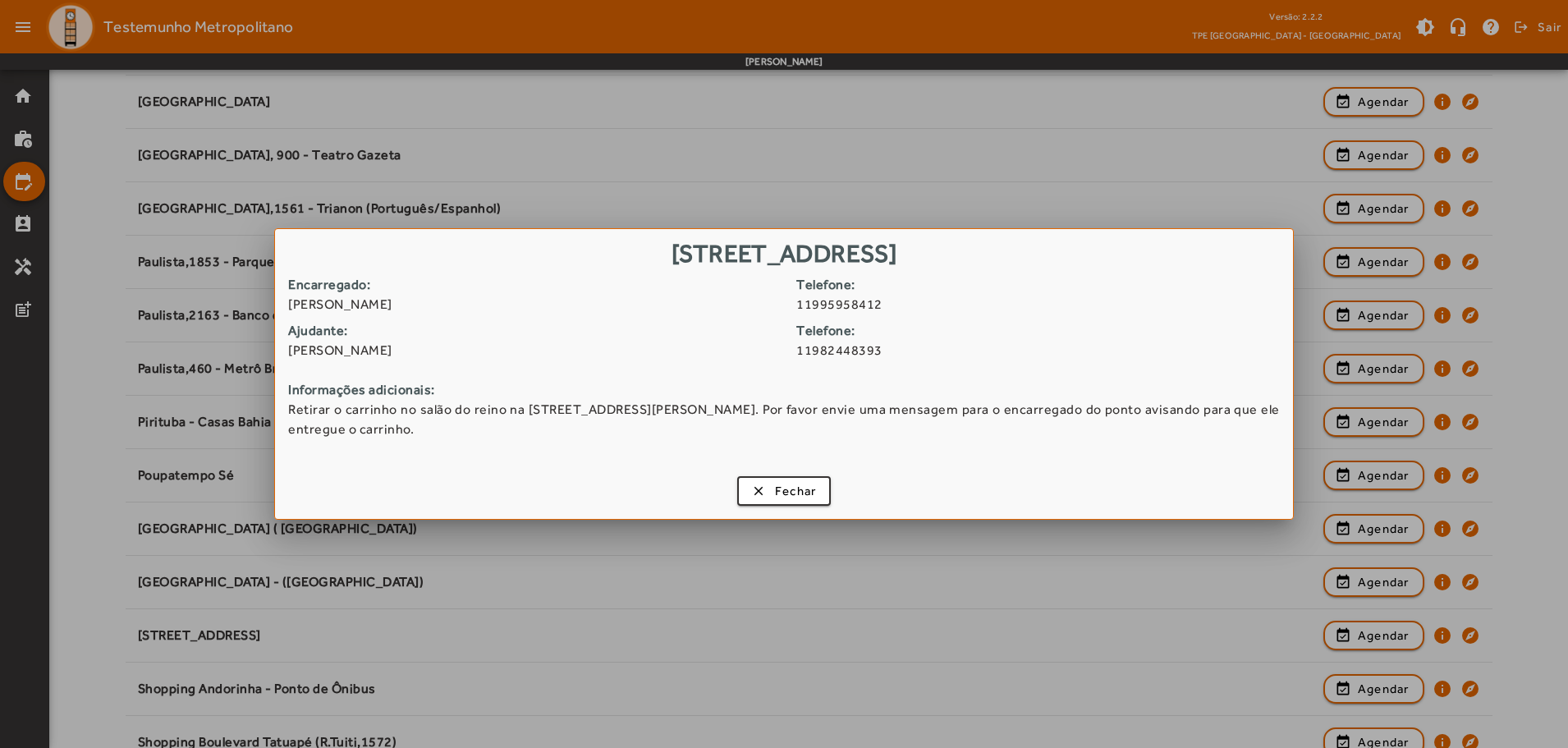
click at [373, 351] on span "[PERSON_NAME]" at bounding box center [536, 350] width 496 height 20
click at [818, 493] on span "button" at bounding box center [784, 491] width 91 height 39
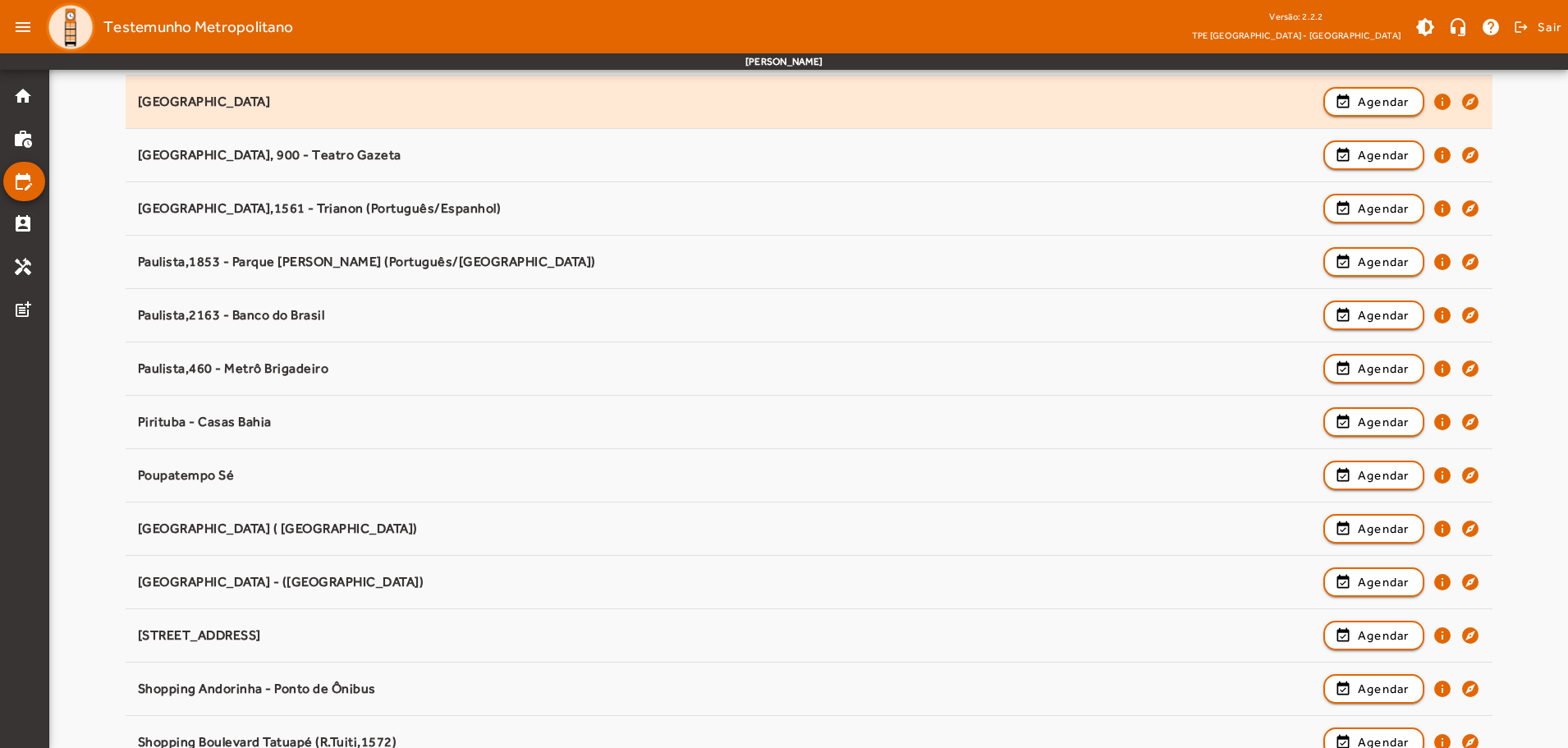
scroll to position [1321, 0]
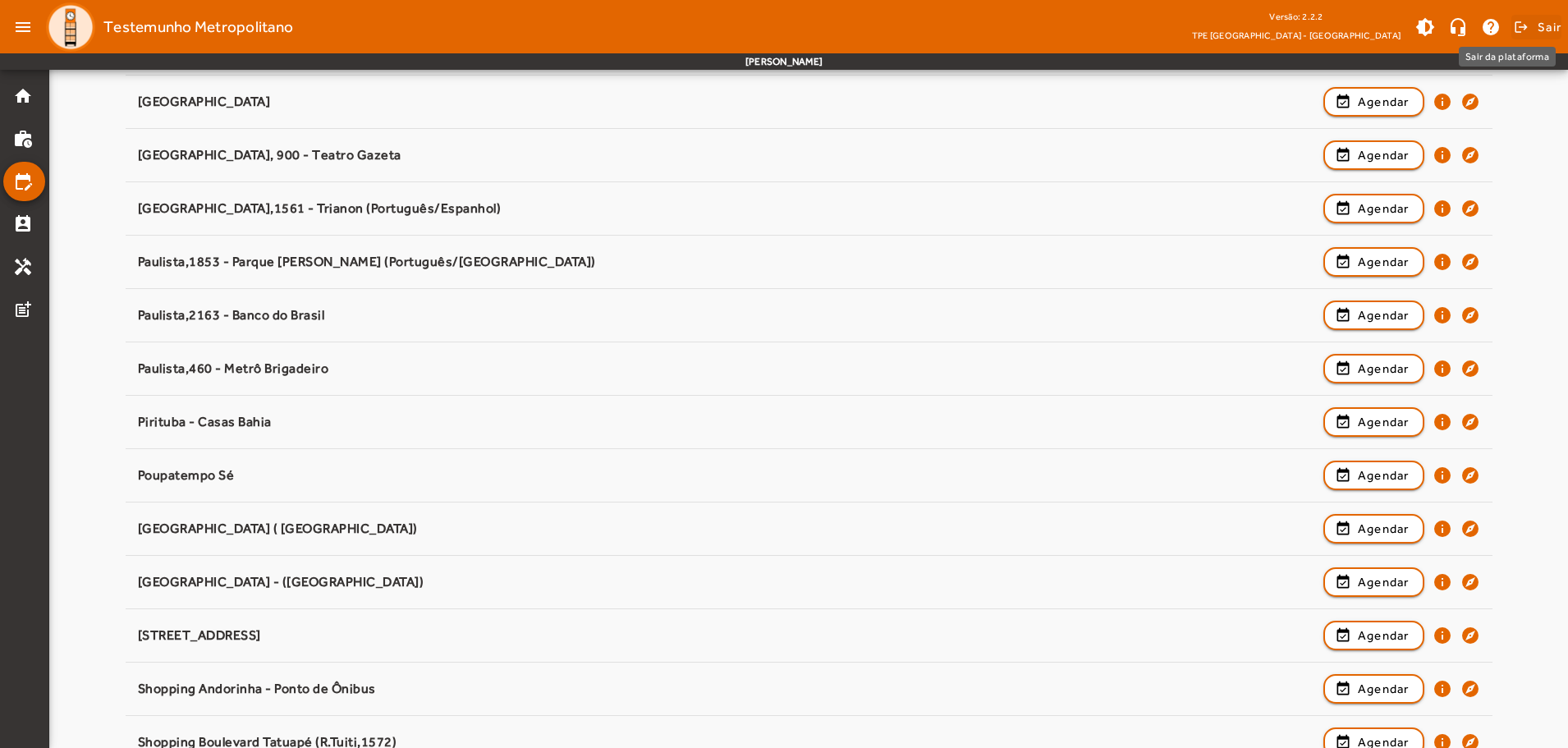
click at [1527, 24] on span at bounding box center [1536, 27] width 50 height 39
